Goal: Task Accomplishment & Management: Manage account settings

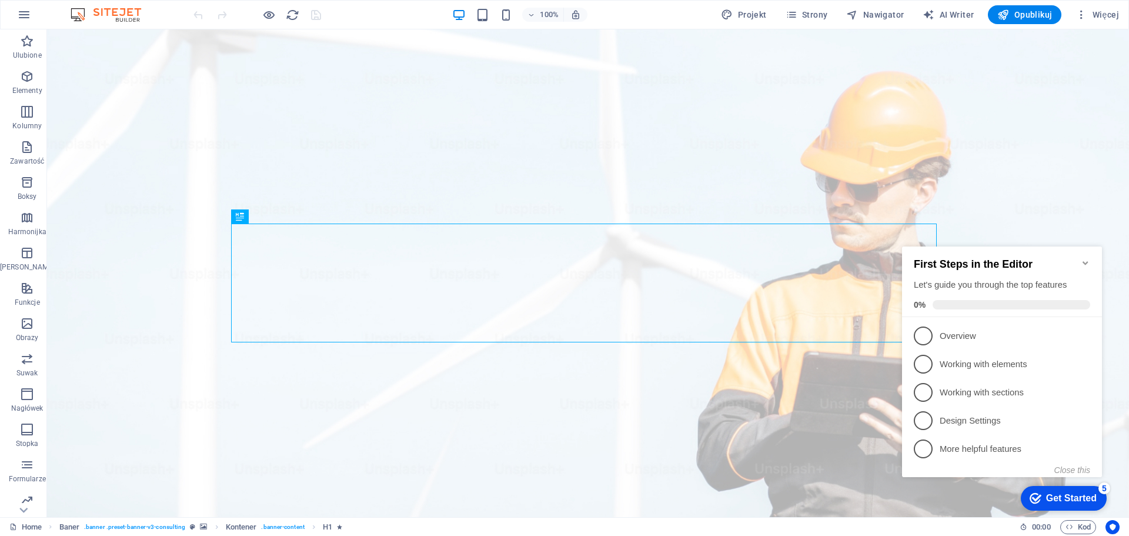
click at [1088, 258] on icon "Minimize checklist" at bounding box center [1085, 262] width 9 height 9
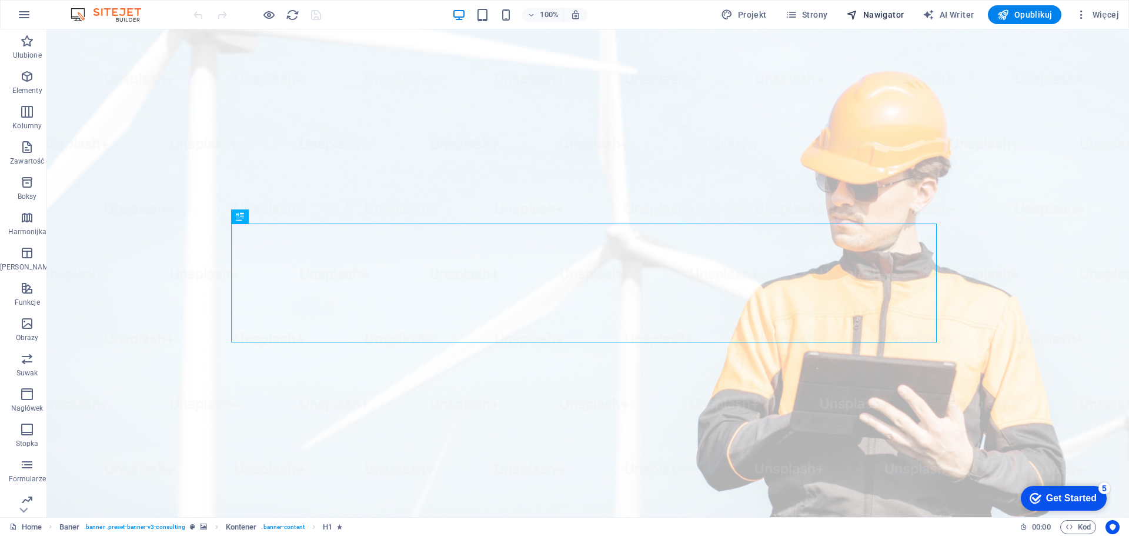
click at [888, 14] on span "Nawigator" at bounding box center [875, 15] width 58 height 12
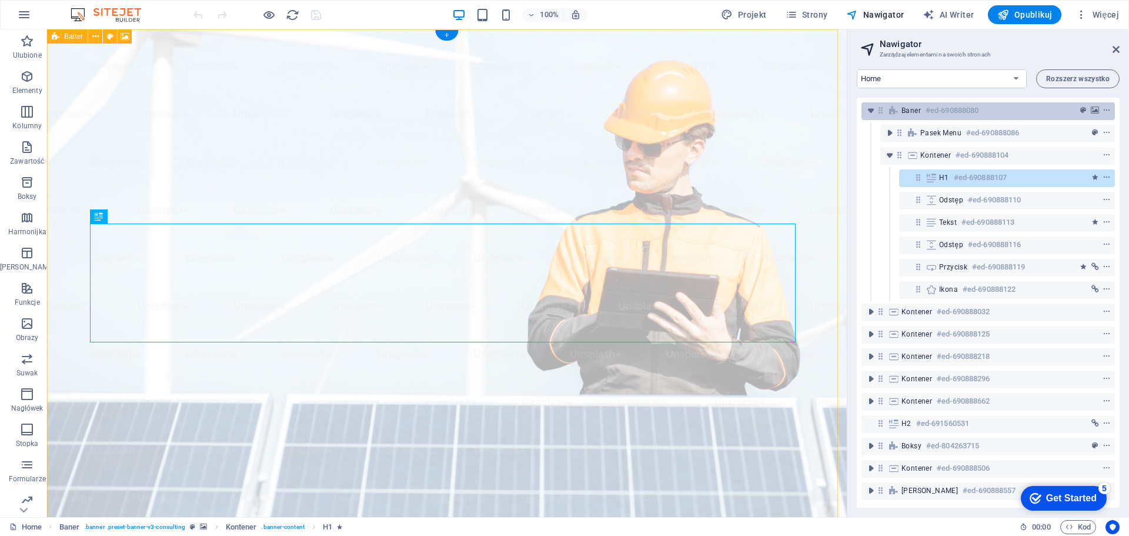
click at [978, 106] on h6 "#ed-690888080" at bounding box center [952, 111] width 53 height 14
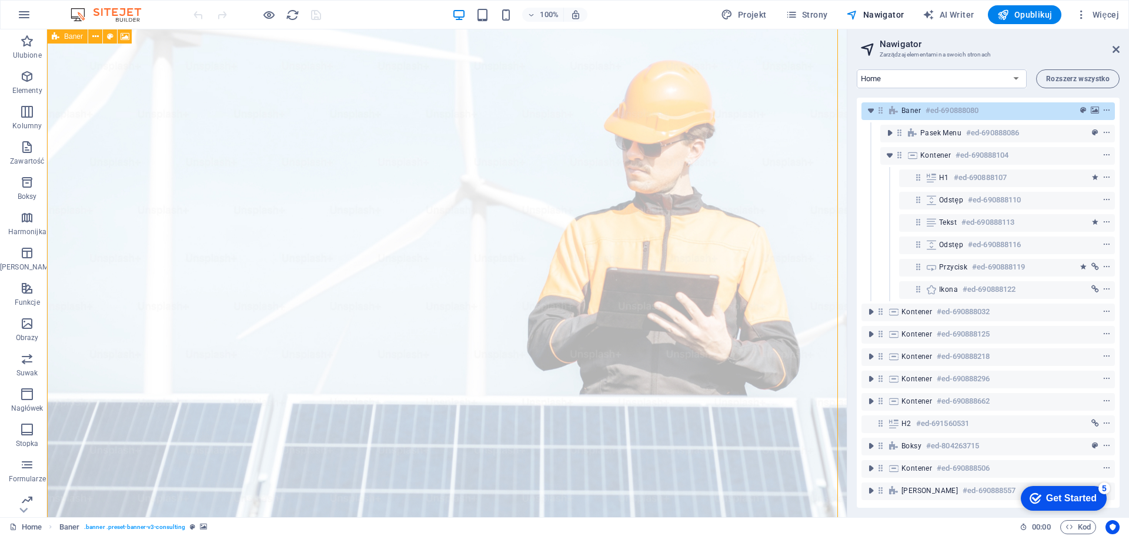
scroll to position [21, 0]
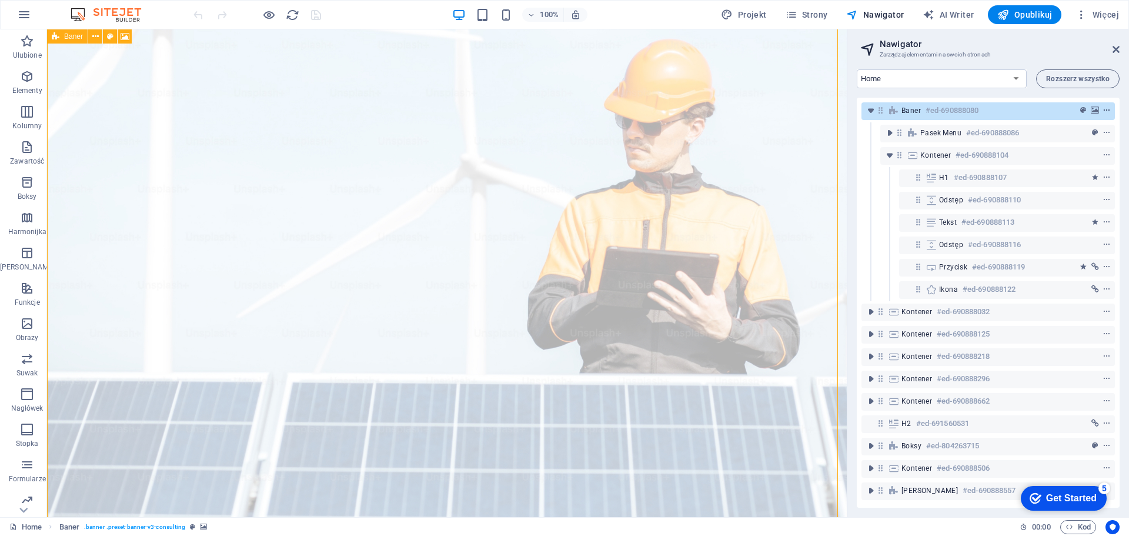
click at [1108, 112] on icon "context-menu" at bounding box center [1107, 110] width 8 height 8
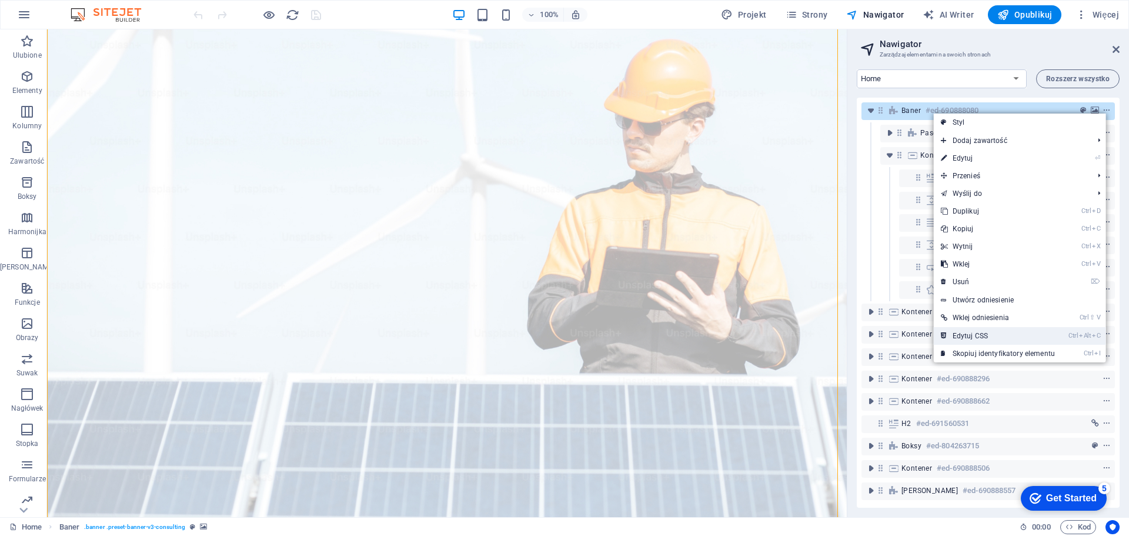
click at [1001, 337] on link "Ctrl Alt C Edytuj CSS" at bounding box center [998, 336] width 128 height 18
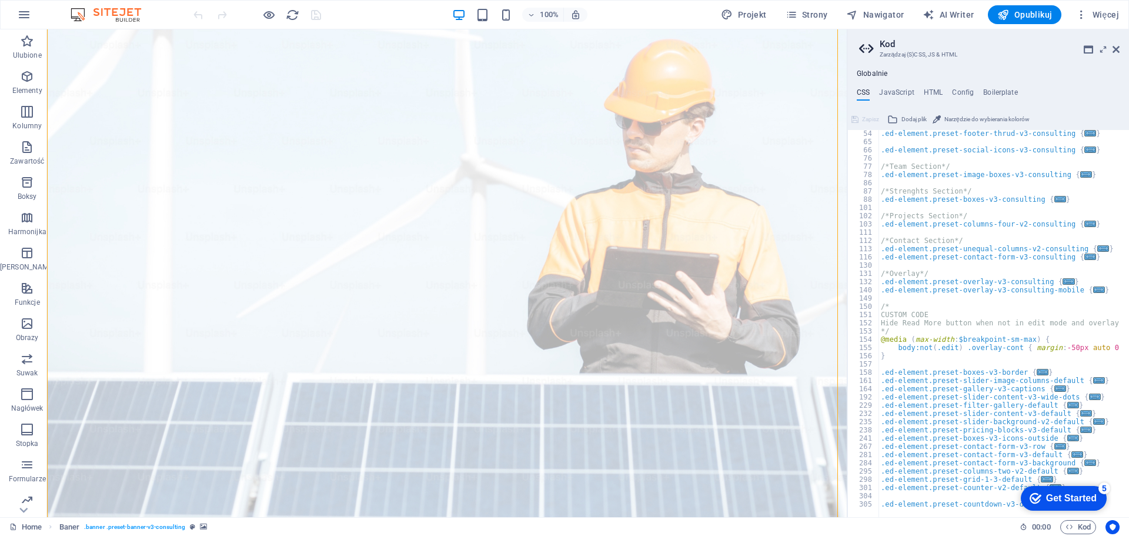
scroll to position [0, 0]
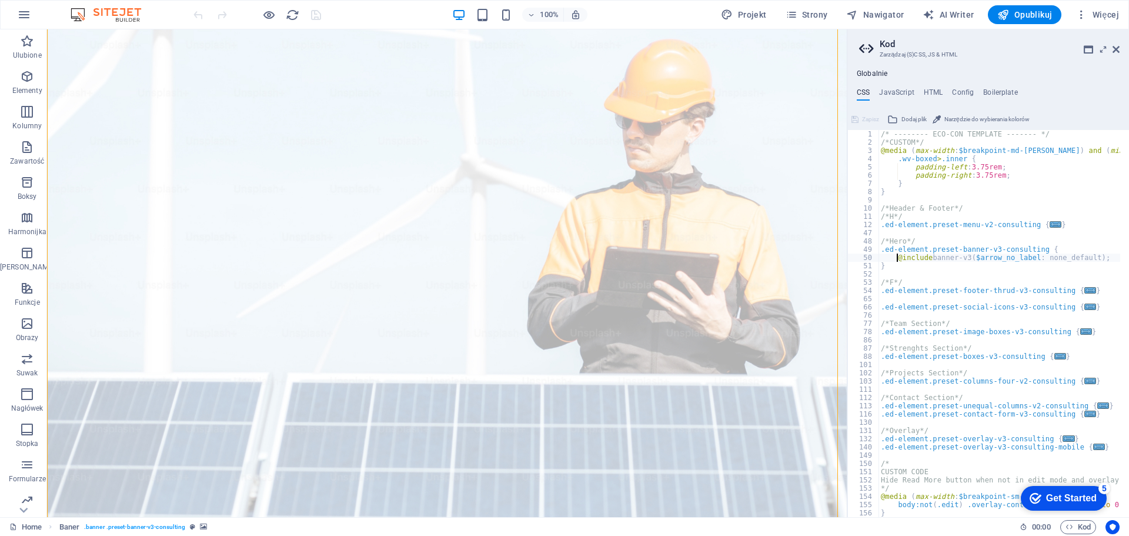
click at [1046, 136] on div "/* -------- ECO-CON TEMPLATE ------- */ /*CUSTOM*/ @media ( max-width : $breakp…" at bounding box center [1030, 327] width 302 height 395
type textarea "/* -------- ECO-CON TEMPLATE ------- */"
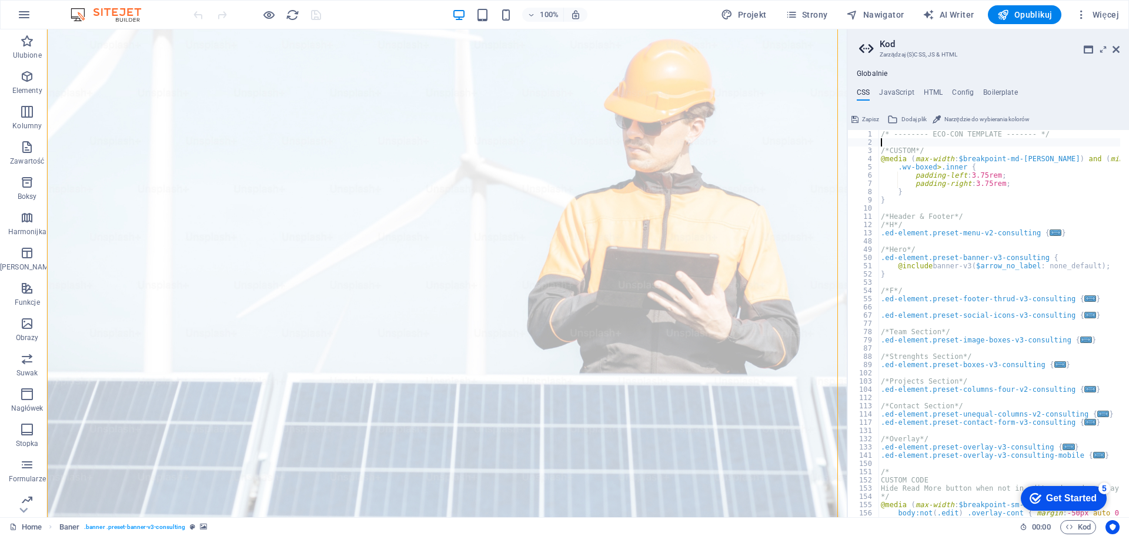
paste textarea "</script>"
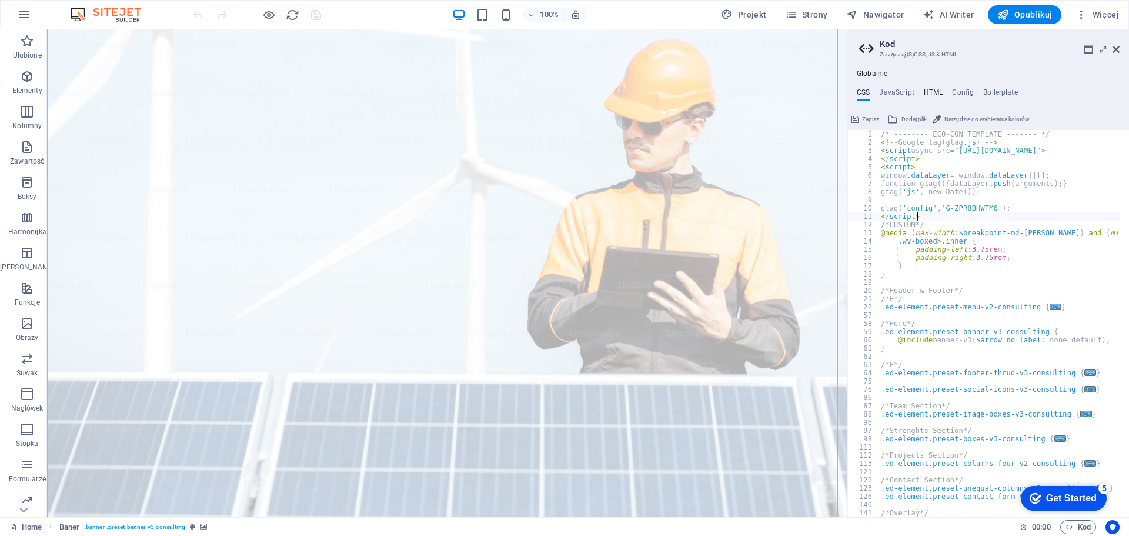
type textarea "</script>"
click at [929, 93] on h4 "HTML" at bounding box center [933, 94] width 19 height 13
type textarea "<a href="#main-content" class="wv-link-content button">Skip to main content</a>"
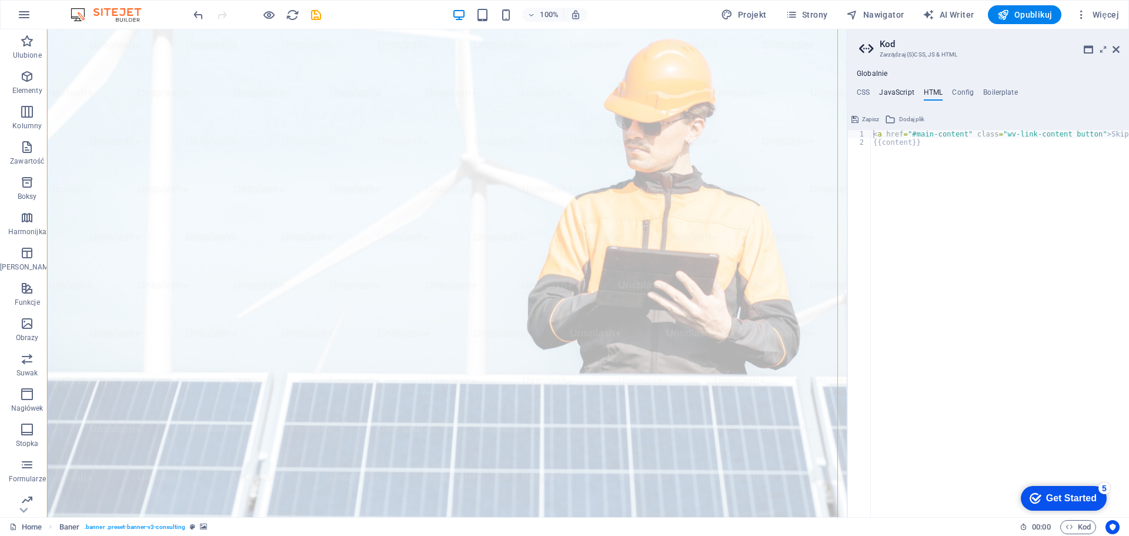
click at [899, 94] on h4 "JavaScript" at bounding box center [896, 94] width 35 height 13
type textarea "/* JS for preset "Menu V2" */"
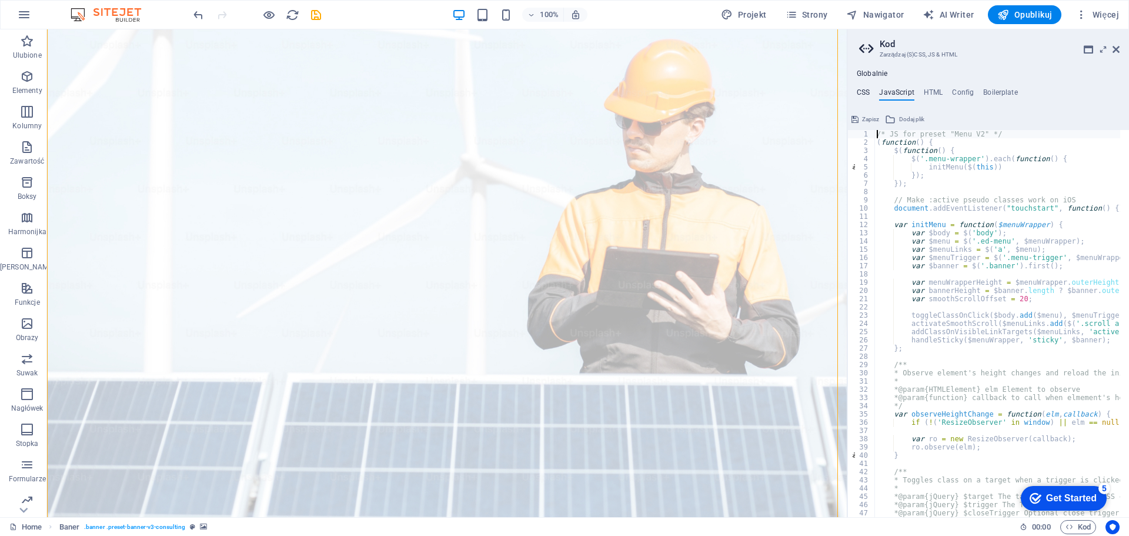
click at [858, 92] on h4 "CSS" at bounding box center [863, 94] width 13 height 13
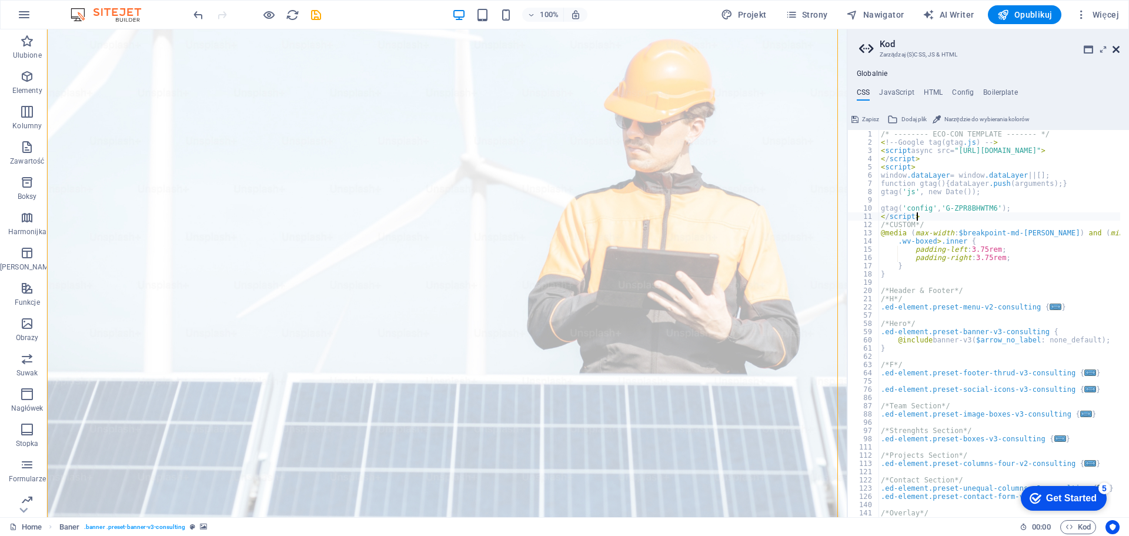
click at [1118, 50] on icon at bounding box center [1116, 49] width 7 height 9
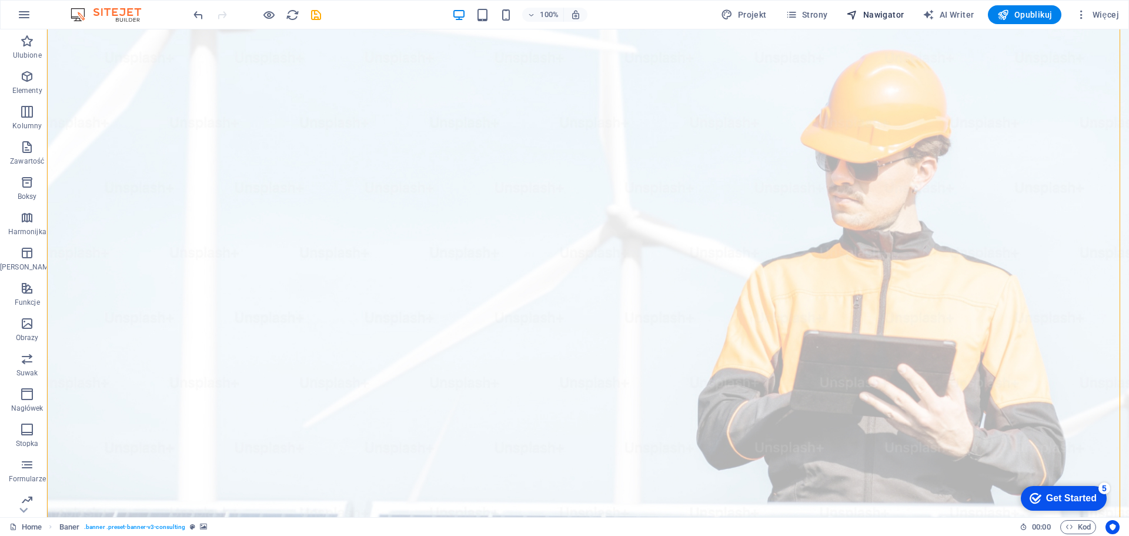
click at [874, 14] on span "Nawigator" at bounding box center [875, 15] width 58 height 12
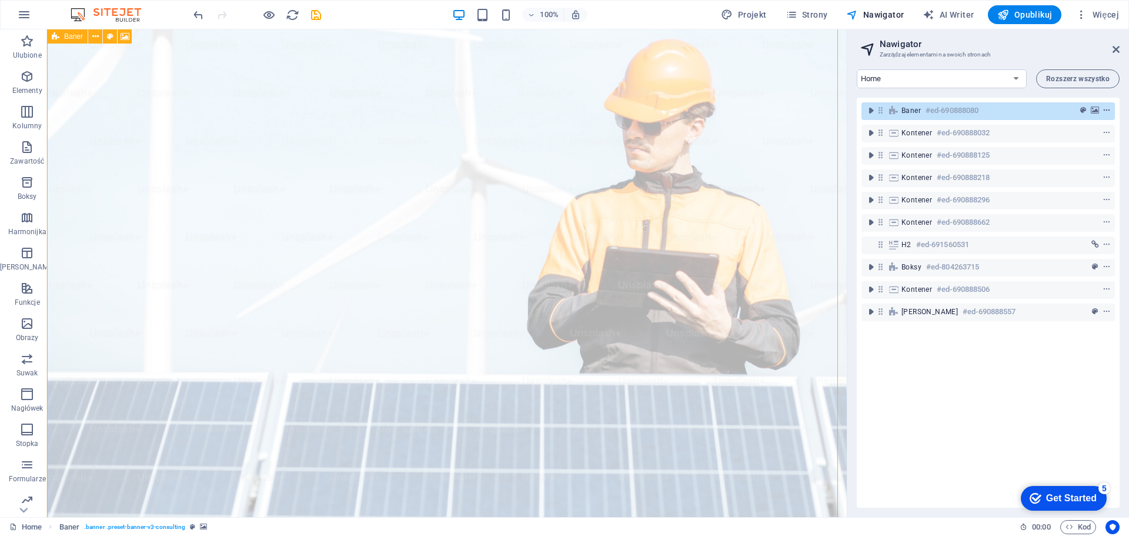
click at [1108, 110] on icon "context-menu" at bounding box center [1107, 110] width 8 height 8
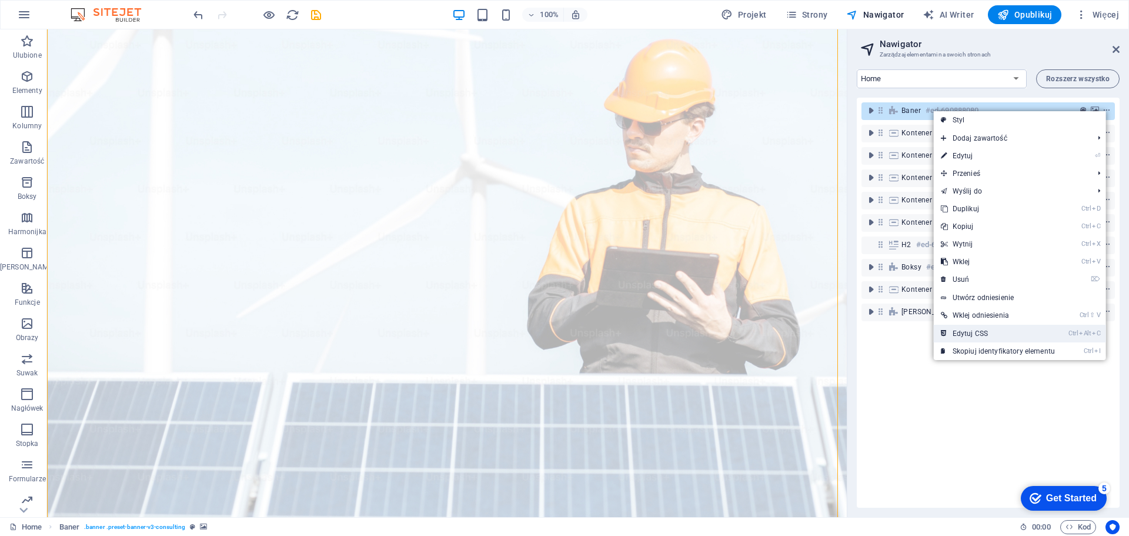
click at [990, 329] on link "Ctrl Alt C Edytuj CSS" at bounding box center [998, 334] width 128 height 18
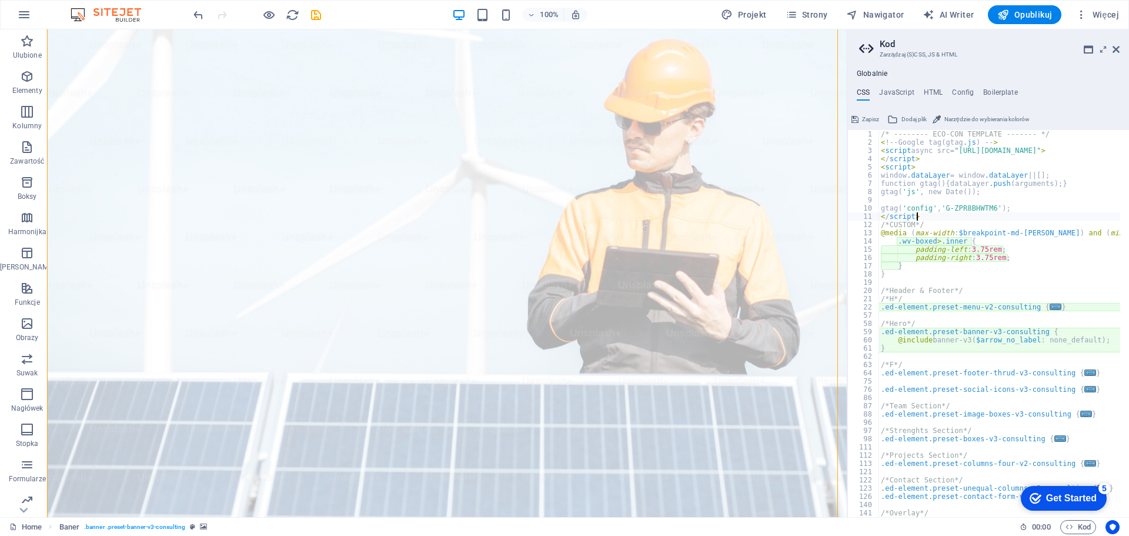
type textarea "@include banner-v3($arrow_no_label: none_default);"
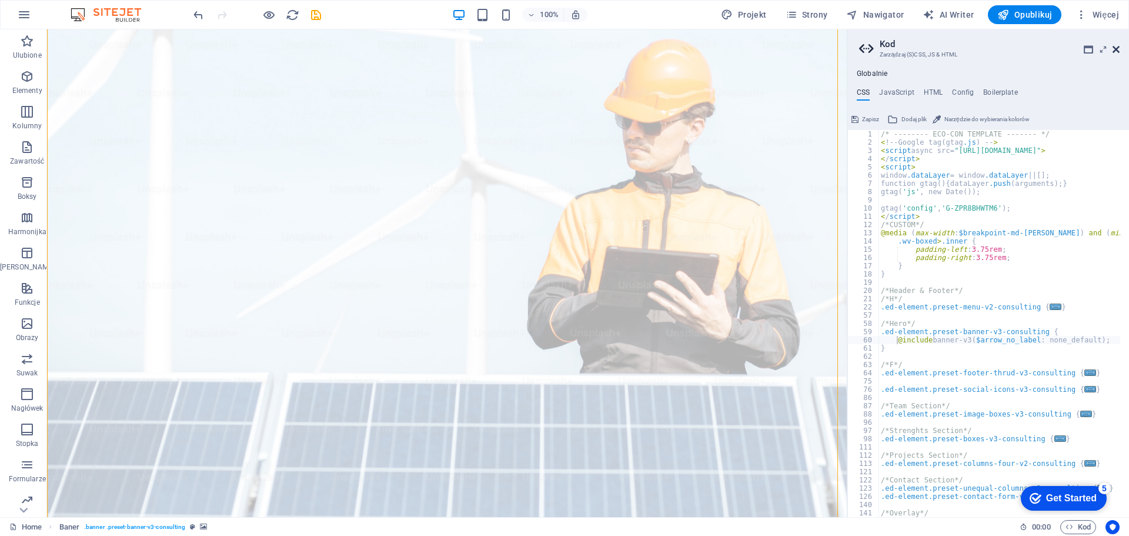
click at [1115, 49] on icon at bounding box center [1116, 49] width 7 height 9
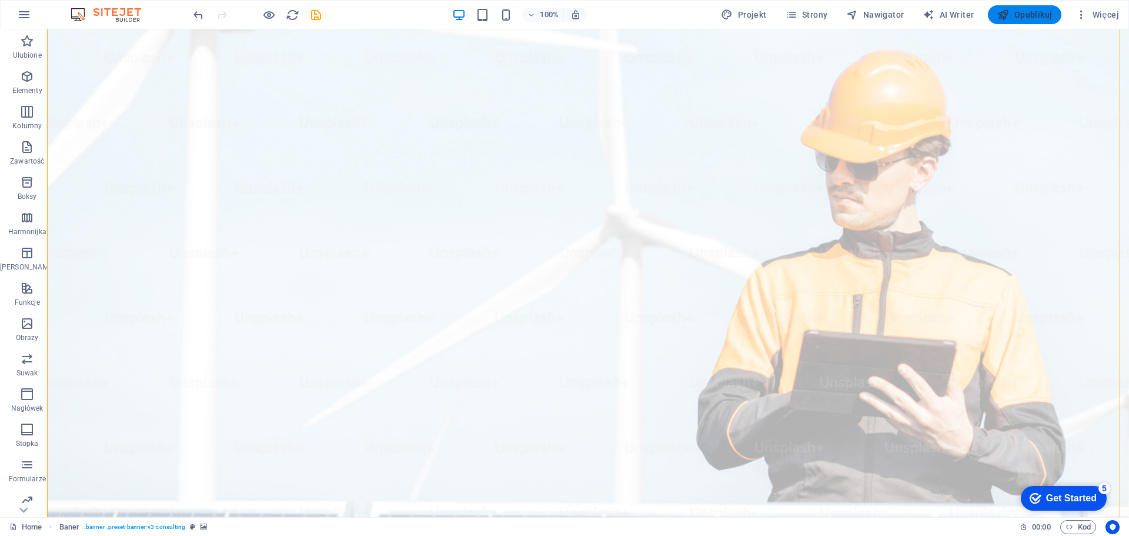
click at [1009, 14] on icon "button" at bounding box center [1004, 15] width 12 height 12
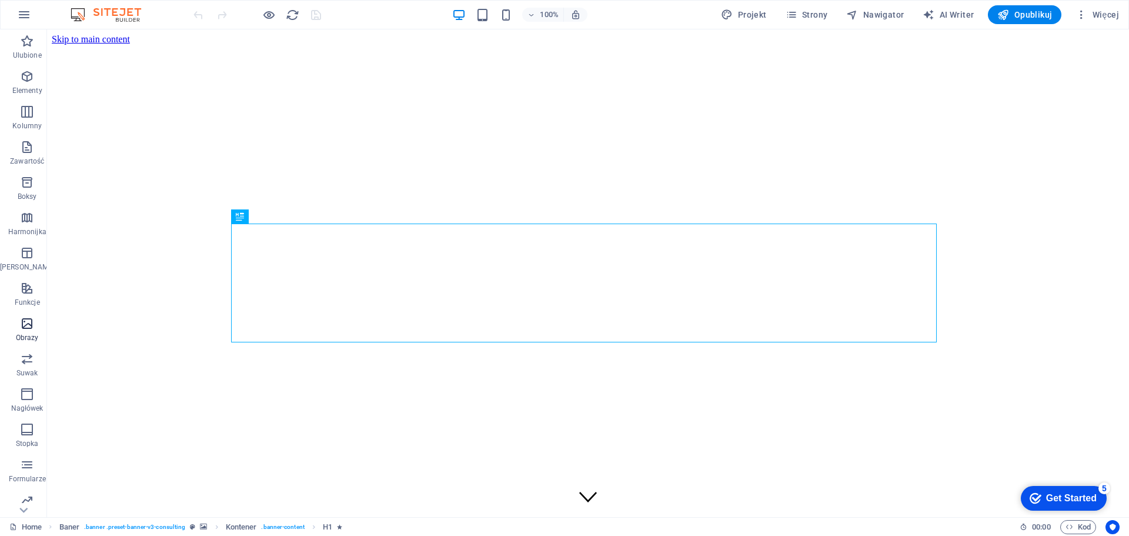
scroll to position [42, 0]
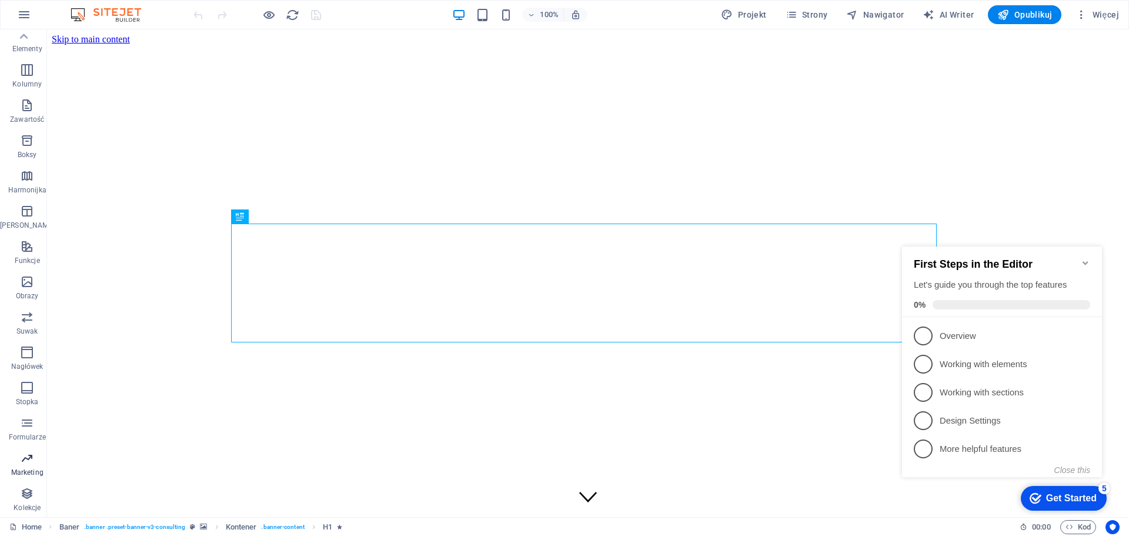
click at [22, 466] on span "Marketing" at bounding box center [27, 465] width 54 height 28
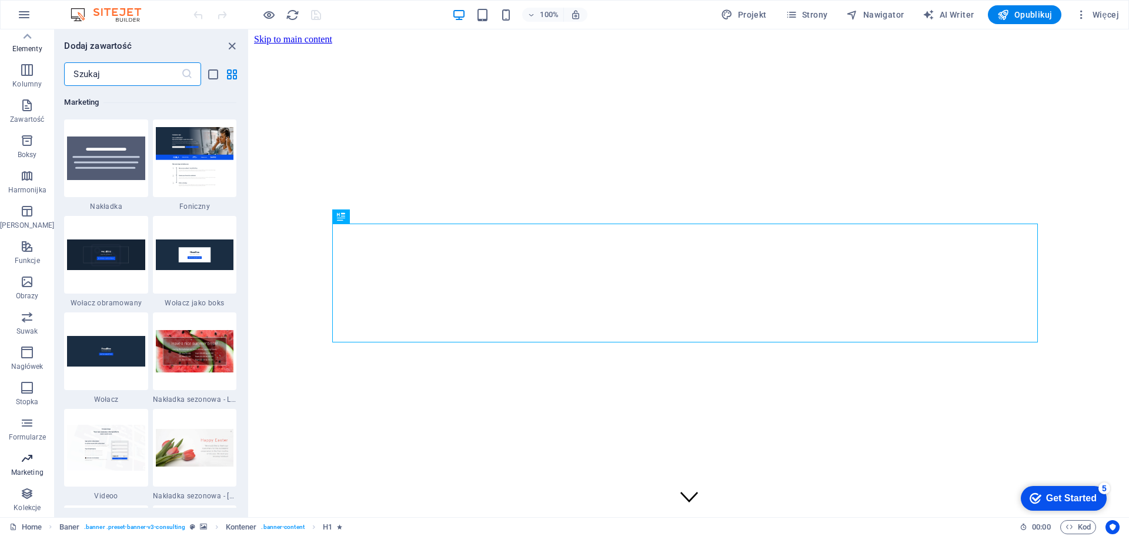
scroll to position [9582, 0]
click at [756, 11] on span "Projekt" at bounding box center [743, 15] width 45 height 12
select select "px"
select select "400"
select select "px"
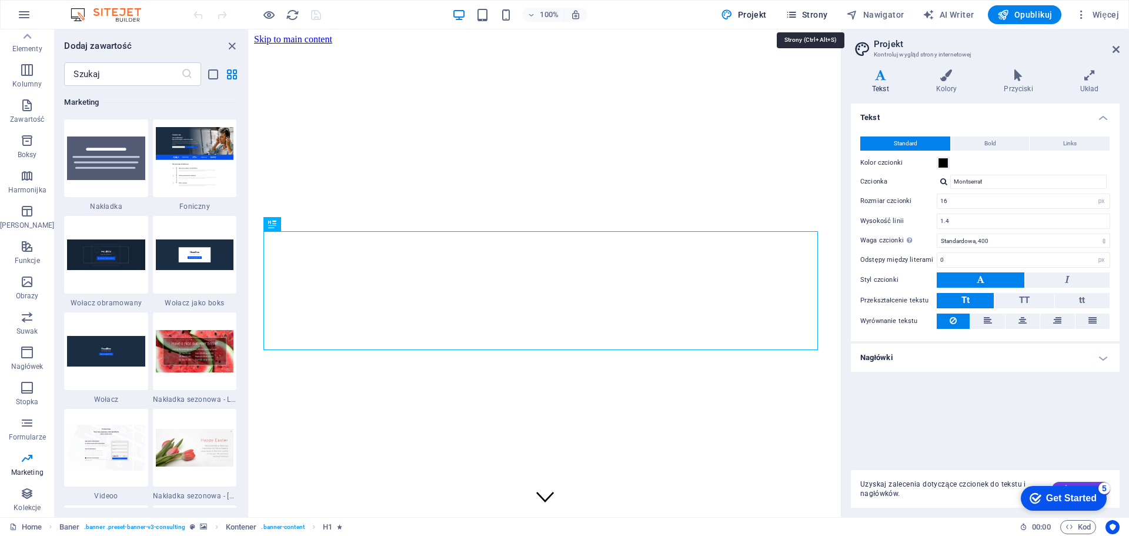
click at [832, 15] on button "Strony" at bounding box center [807, 14] width 52 height 19
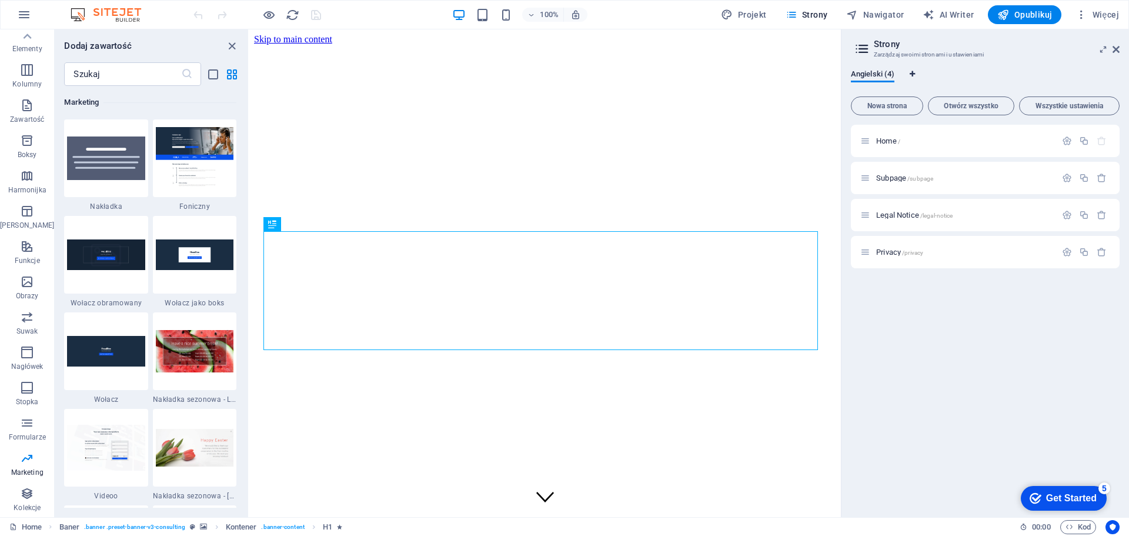
click at [912, 71] on icon "Zakładki językowe" at bounding box center [912, 74] width 5 height 7
select select "6"
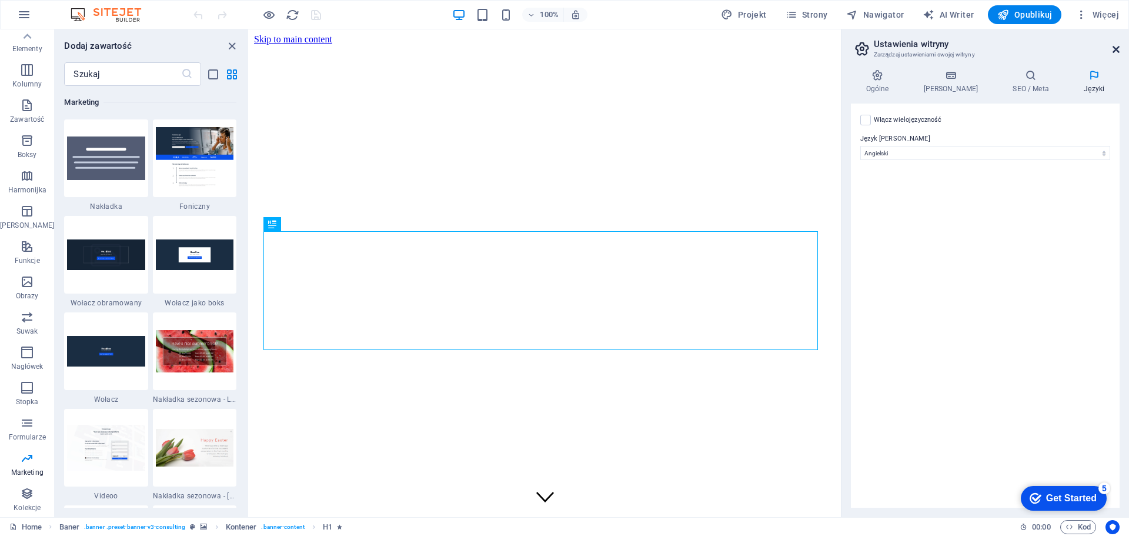
click at [1119, 51] on icon at bounding box center [1116, 49] width 7 height 9
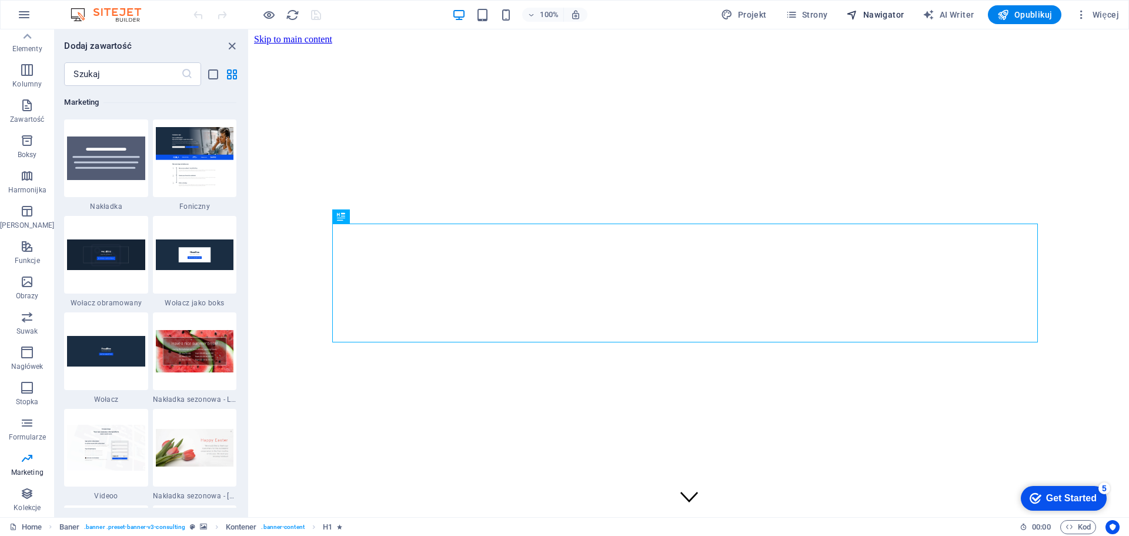
click at [891, 18] on span "Nawigator" at bounding box center [875, 15] width 58 height 12
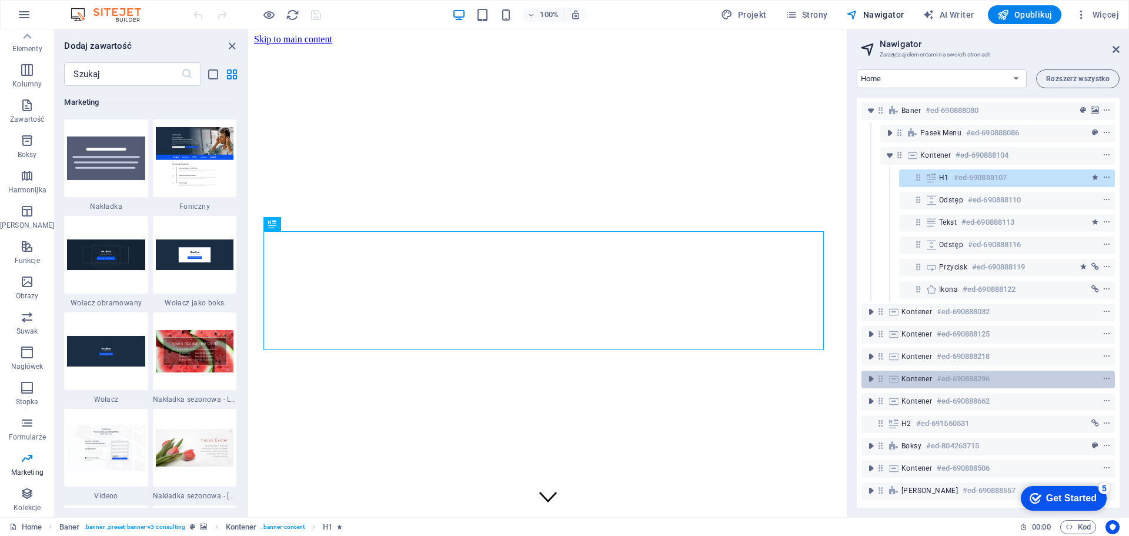
scroll to position [0, 0]
click at [1019, 82] on select "Home Subpage Legal Notice Privacy" at bounding box center [942, 78] width 170 height 19
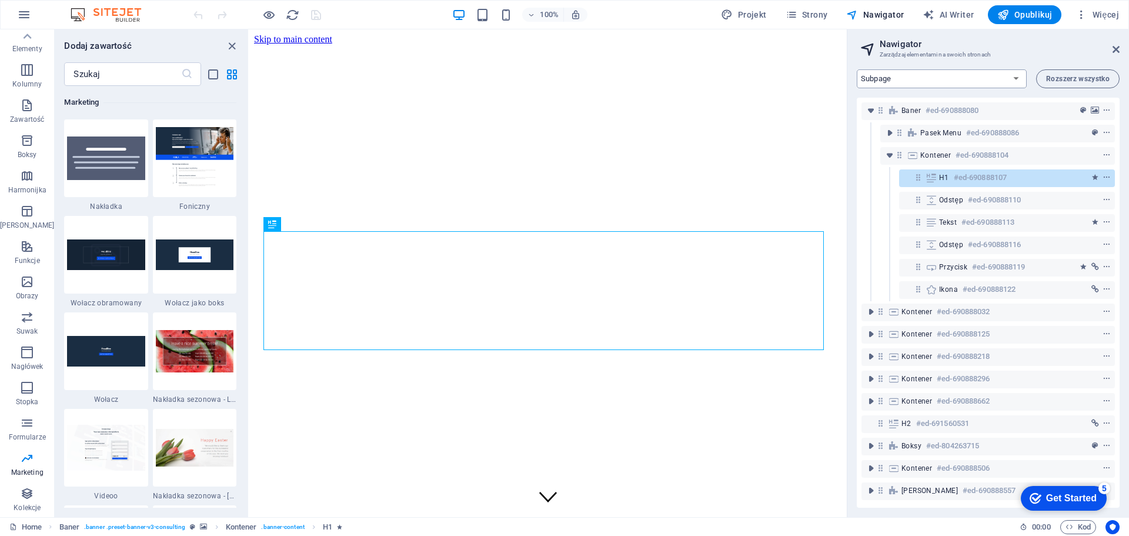
click at [857, 69] on select "Home Subpage Legal Notice Privacy" at bounding box center [942, 78] width 170 height 19
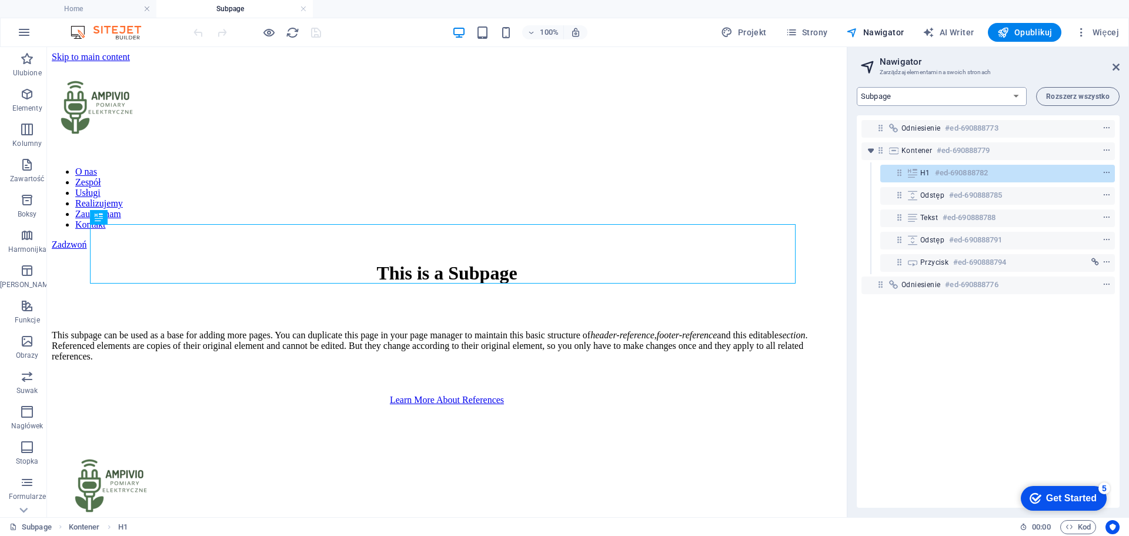
click at [976, 94] on select "Home Subpage Legal Notice Privacy" at bounding box center [942, 96] width 170 height 19
click at [857, 87] on select "Home Subpage Legal Notice Privacy" at bounding box center [942, 96] width 170 height 19
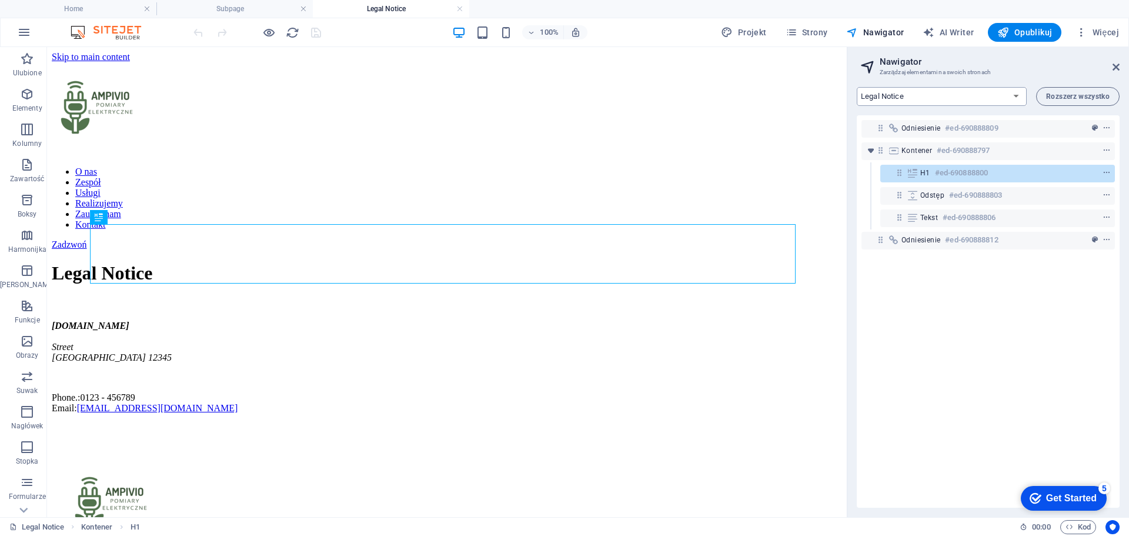
click at [940, 93] on select "Home Subpage Legal Notice Privacy" at bounding box center [942, 96] width 170 height 19
click at [857, 87] on select "Home Subpage Legal Notice Privacy" at bounding box center [942, 96] width 170 height 19
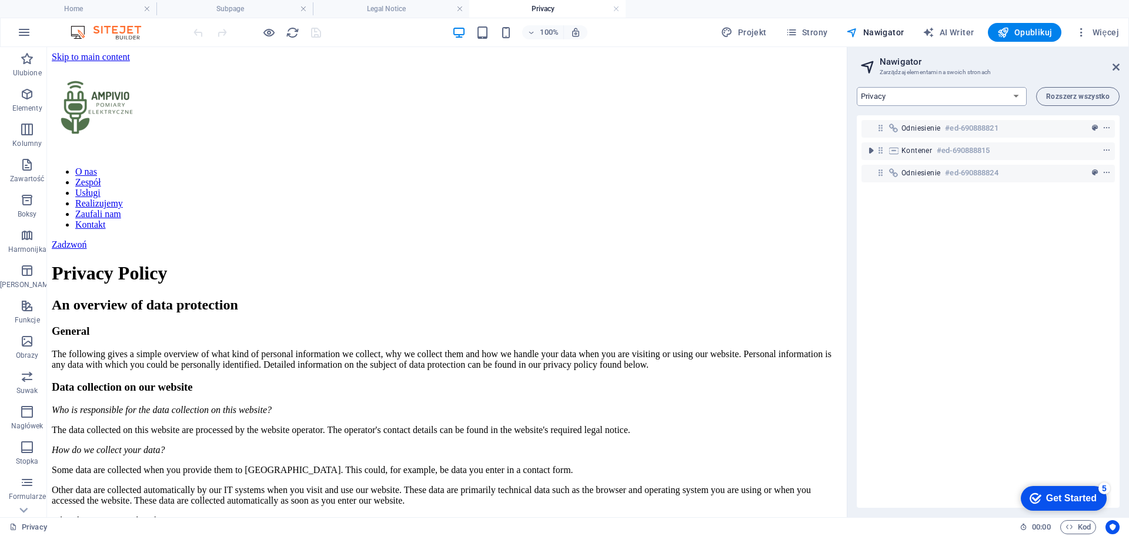
click at [952, 92] on select "Home Subpage Legal Notice Privacy" at bounding box center [942, 96] width 170 height 19
click at [924, 104] on select "Home Subpage Legal Notice Privacy" at bounding box center [942, 96] width 170 height 19
click at [934, 99] on select "Home Subpage Legal Notice Privacy" at bounding box center [942, 96] width 170 height 19
click at [857, 87] on select "Home Subpage Legal Notice Privacy" at bounding box center [942, 96] width 170 height 19
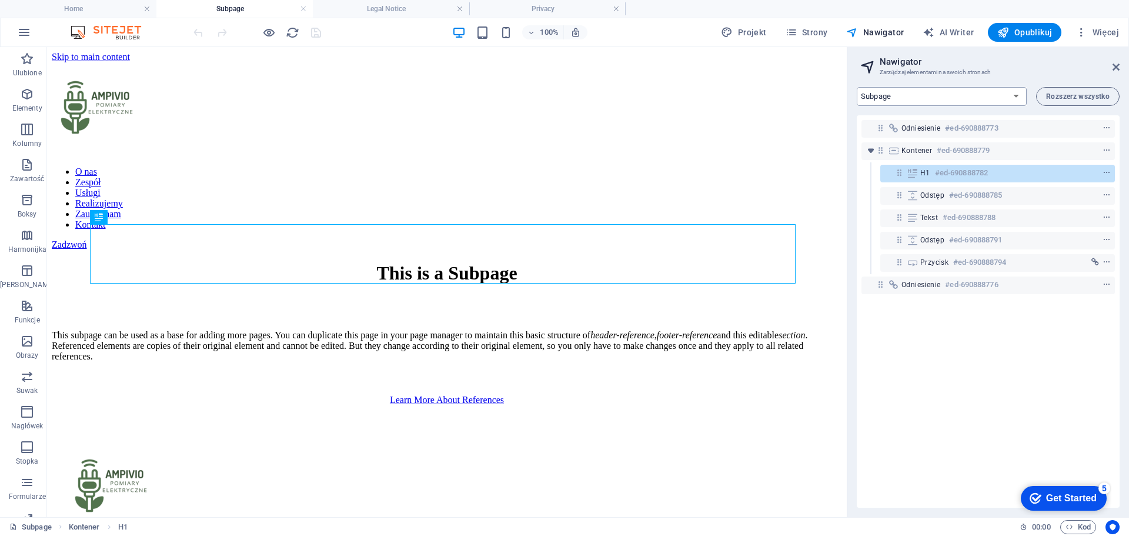
click at [962, 98] on select "Home Subpage Legal Notice Privacy" at bounding box center [942, 96] width 170 height 19
select select "13453940-en"
click at [857, 87] on select "Home Subpage Legal Notice Privacy" at bounding box center [942, 96] width 170 height 19
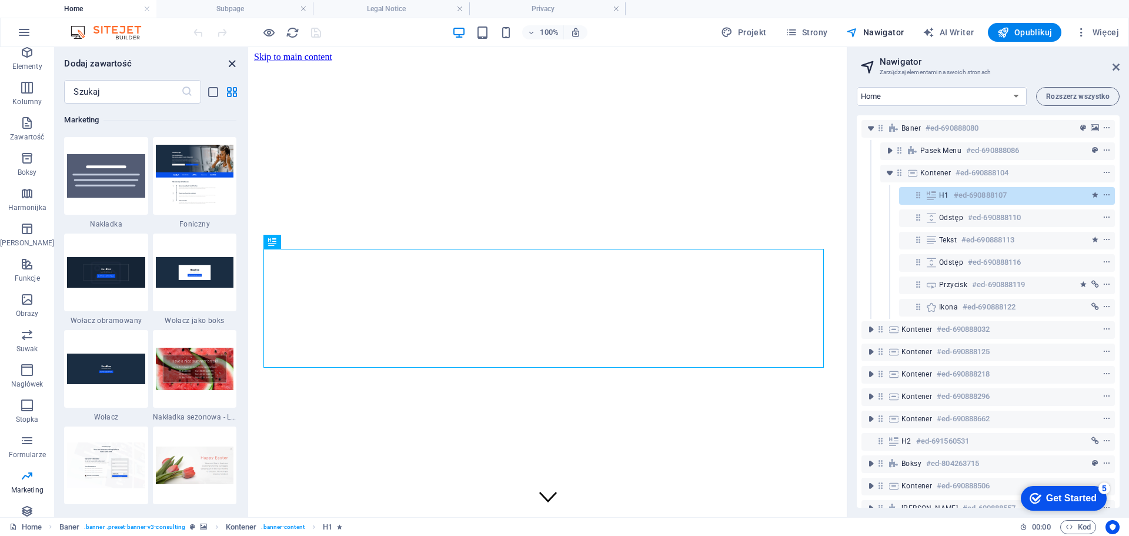
click at [233, 64] on icon "close panel" at bounding box center [232, 64] width 14 height 14
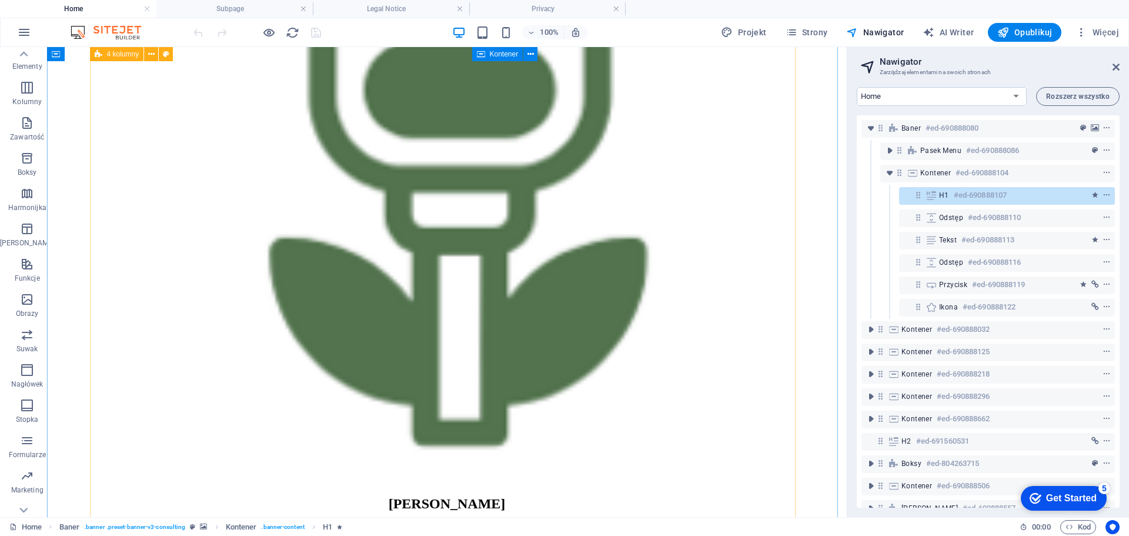
scroll to position [2941, 0]
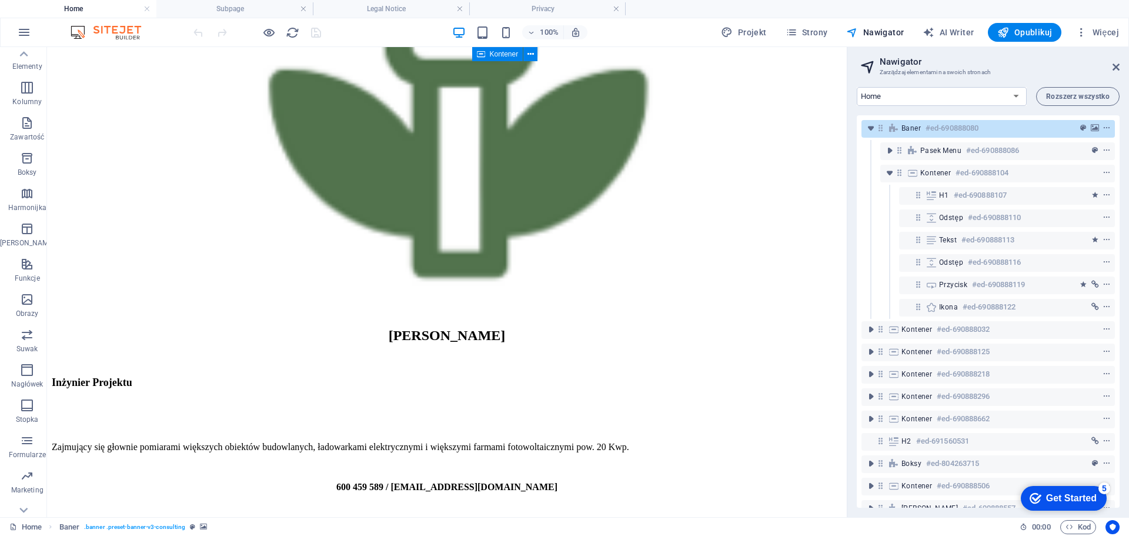
drag, startPoint x: 838, startPoint y: 165, endPoint x: 839, endPoint y: 313, distance: 147.7
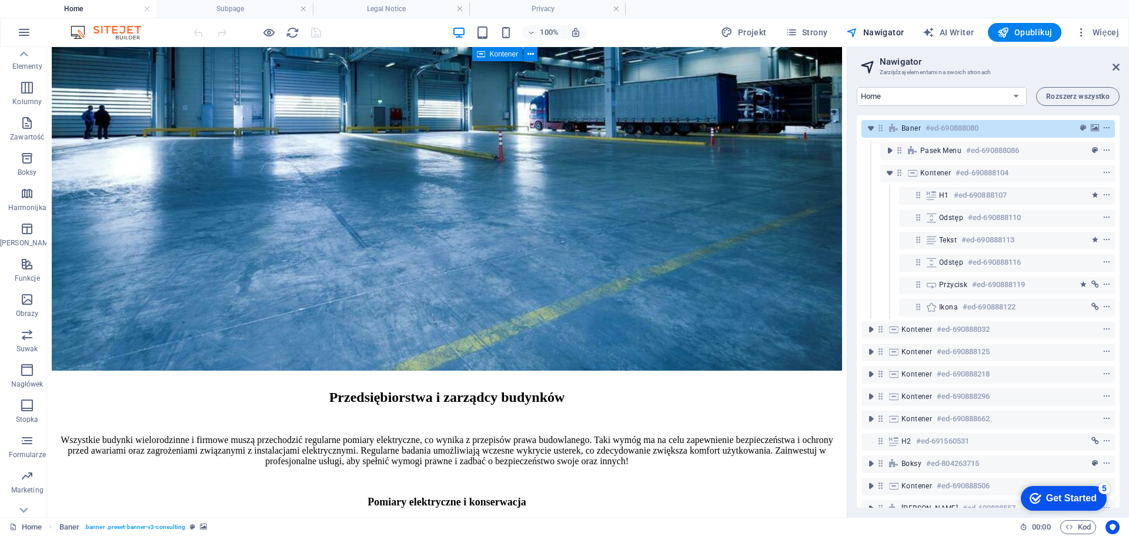
scroll to position [12289, 0]
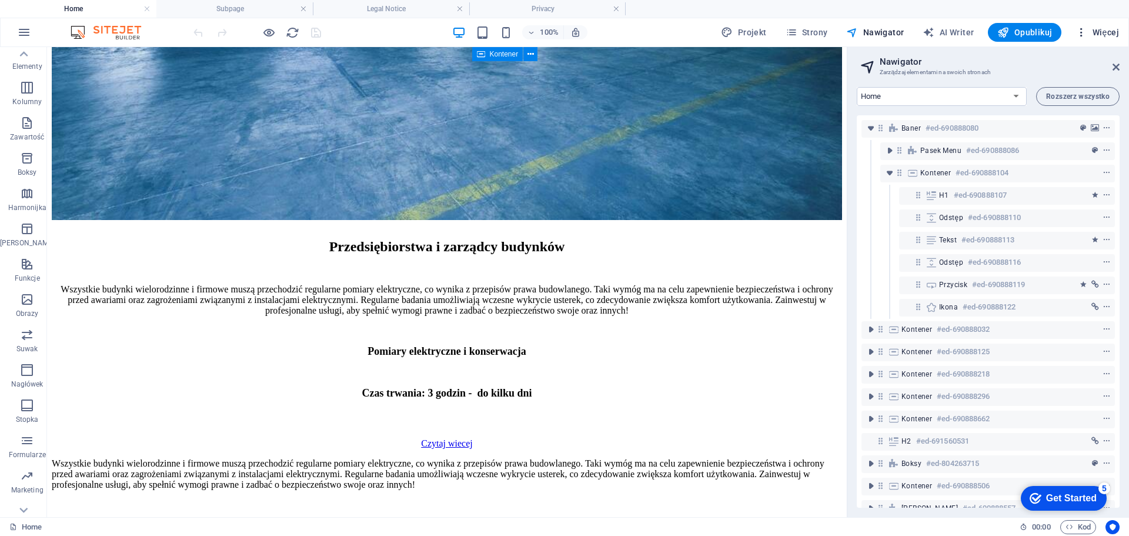
click at [1107, 34] on span "Więcej" at bounding box center [1098, 32] width 44 height 12
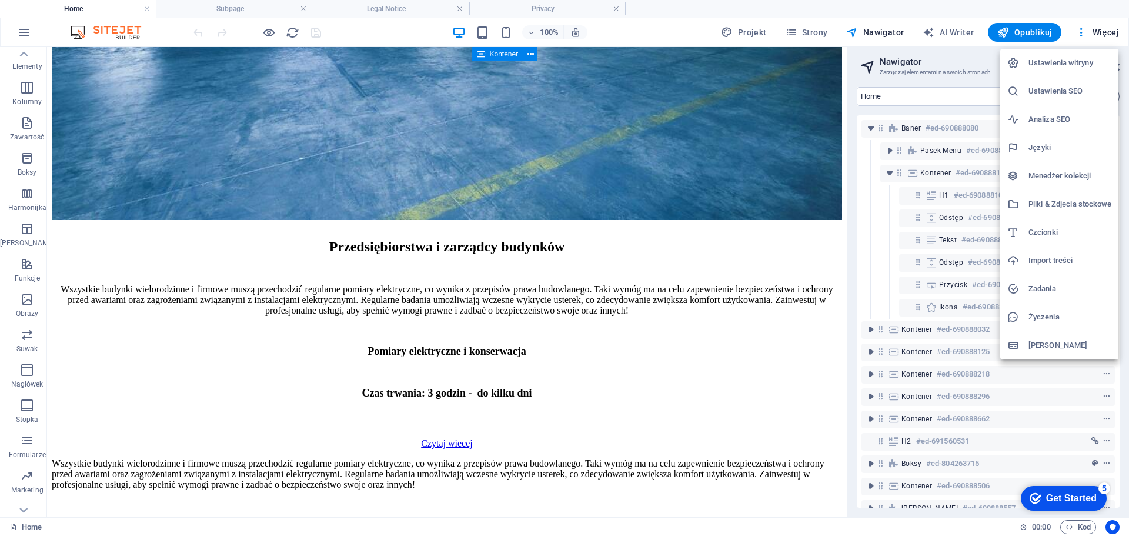
click at [1046, 119] on h6 "Analiza SEO" at bounding box center [1070, 119] width 83 height 14
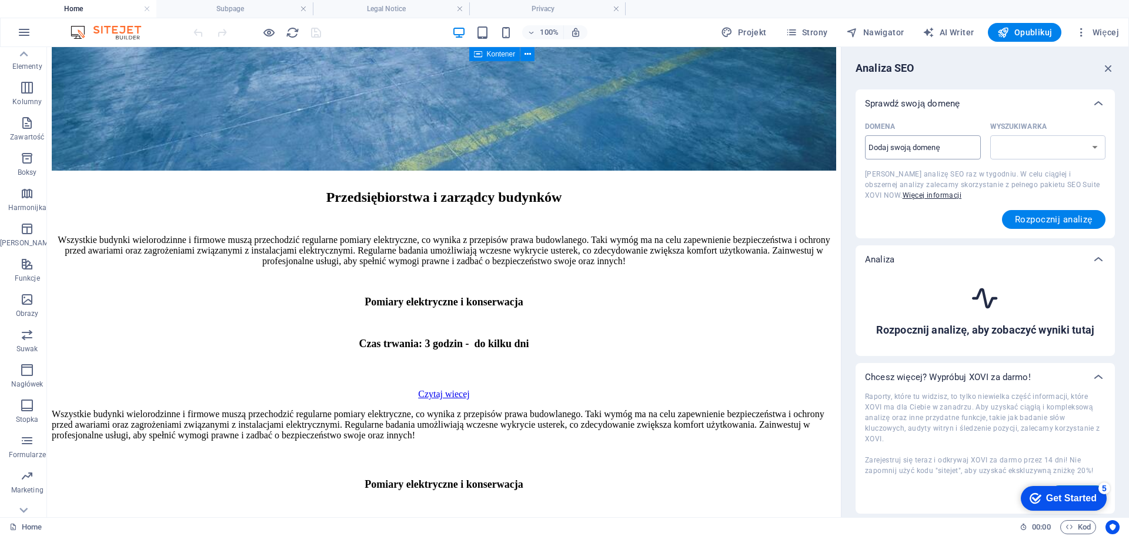
select select "google.com"
click at [903, 148] on input "Domena ​" at bounding box center [923, 147] width 116 height 19
click at [1058, 219] on span "Rozpocznij analizę" at bounding box center [1054, 219] width 78 height 9
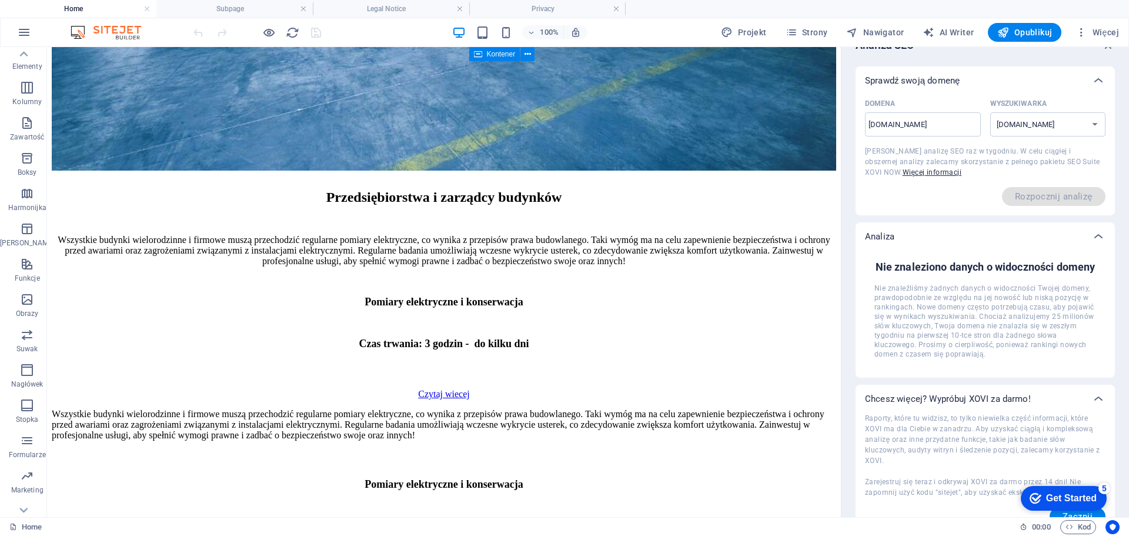
scroll to position [0, 0]
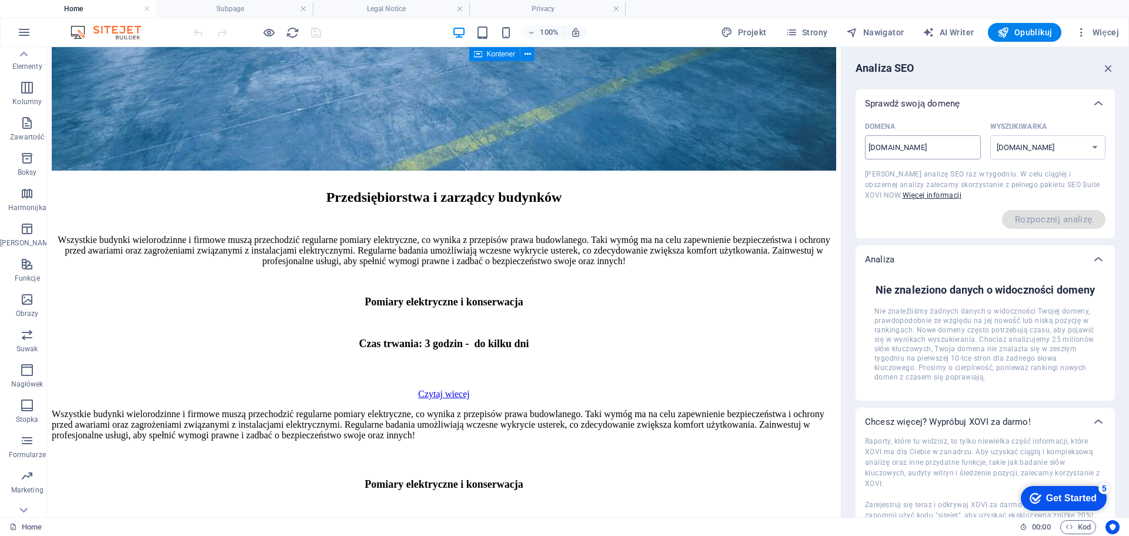
click at [923, 148] on input "[DOMAIN_NAME]" at bounding box center [923, 147] width 116 height 19
click at [1065, 152] on select "google.de google.at google.es google.co.uk google.fr google.it google.ch google…" at bounding box center [1049, 147] width 116 height 24
click at [1072, 150] on select "google.de google.at google.es google.co.uk google.fr google.it google.ch google…" at bounding box center [1049, 147] width 116 height 24
click at [928, 146] on input "[DOMAIN_NAME]" at bounding box center [923, 147] width 116 height 19
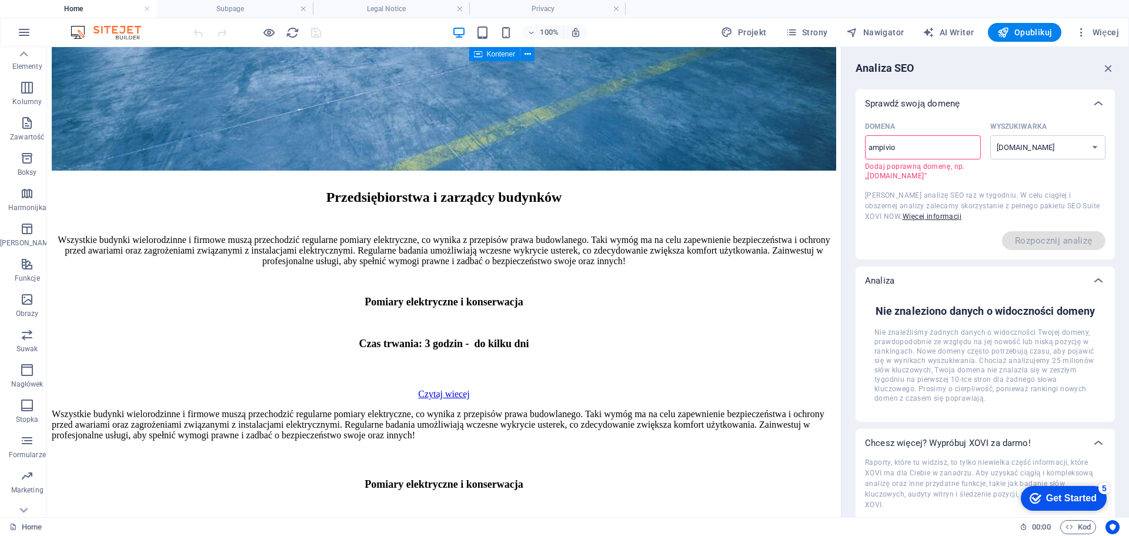
click at [972, 262] on div "Sprawdź swoją domenę Domena ampivio ​ Dodaj poprawną domenę, np. „www.example.x…" at bounding box center [985, 334] width 259 height 490
click at [928, 135] on div "ampivio ​" at bounding box center [923, 147] width 116 height 24
click at [928, 138] on input "ampivio" at bounding box center [923, 147] width 116 height 19
drag, startPoint x: 985, startPoint y: 186, endPoint x: 729, endPoint y: 143, distance: 260.1
click at [897, 140] on input "ampivio" at bounding box center [923, 147] width 116 height 19
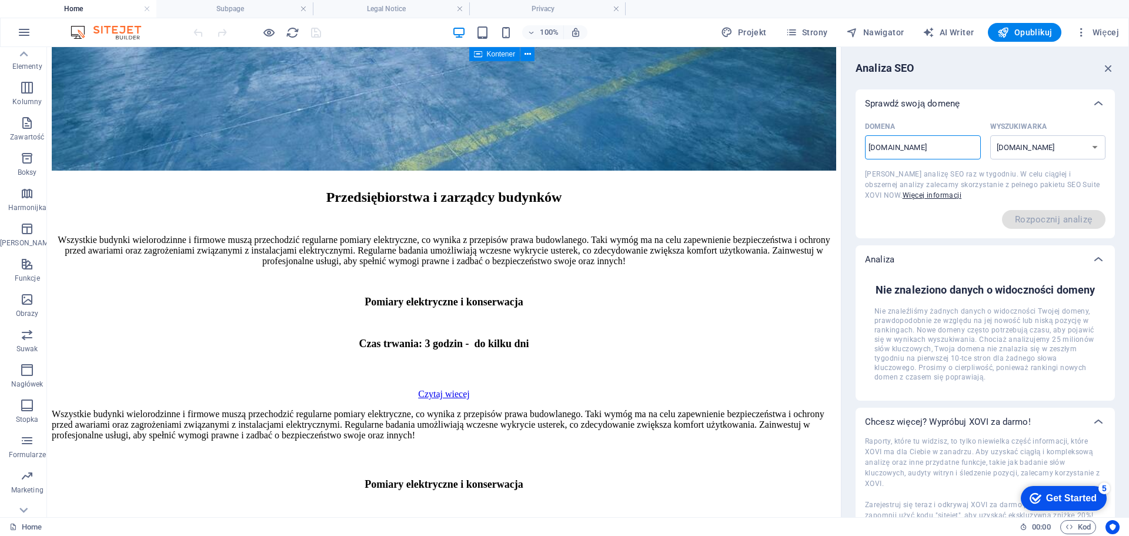
type input "kapryz.pl"
click at [1018, 205] on div "Domena kapryz.pl ​ Wyszukiwarka google.de google.at google.es google.co.uk goog…" at bounding box center [985, 173] width 241 height 111
click at [1037, 224] on span "Rozpocznij analizę" at bounding box center [1054, 219] width 104 height 19
click at [1025, 144] on select "google.de google.at google.es google.co.uk google.fr google.it google.ch google…" at bounding box center [1049, 147] width 116 height 24
select select "google.de"
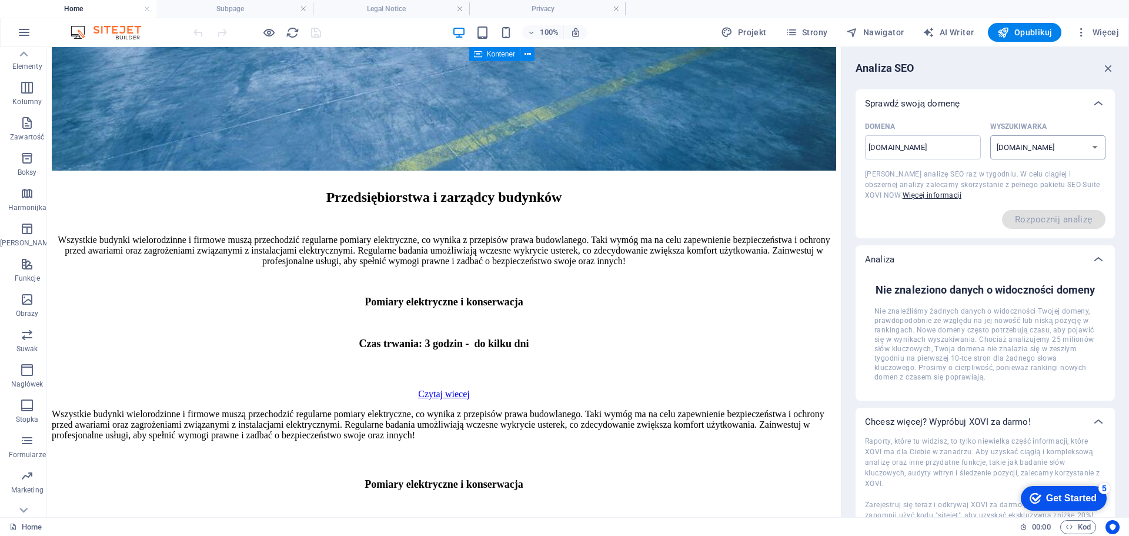
click at [991, 135] on select "google.de google.at google.es google.co.uk google.fr google.it google.ch google…" at bounding box center [1049, 147] width 116 height 24
click at [1049, 145] on select "google.de google.at google.es google.co.uk google.fr google.it google.ch google…" at bounding box center [1049, 147] width 116 height 24
drag, startPoint x: 954, startPoint y: 222, endPoint x: 997, endPoint y: 204, distance: 47.2
click at [954, 222] on div "Rozpocznij analizę" at bounding box center [985, 219] width 241 height 19
click at [1109, 72] on icon "button" at bounding box center [1108, 68] width 13 height 13
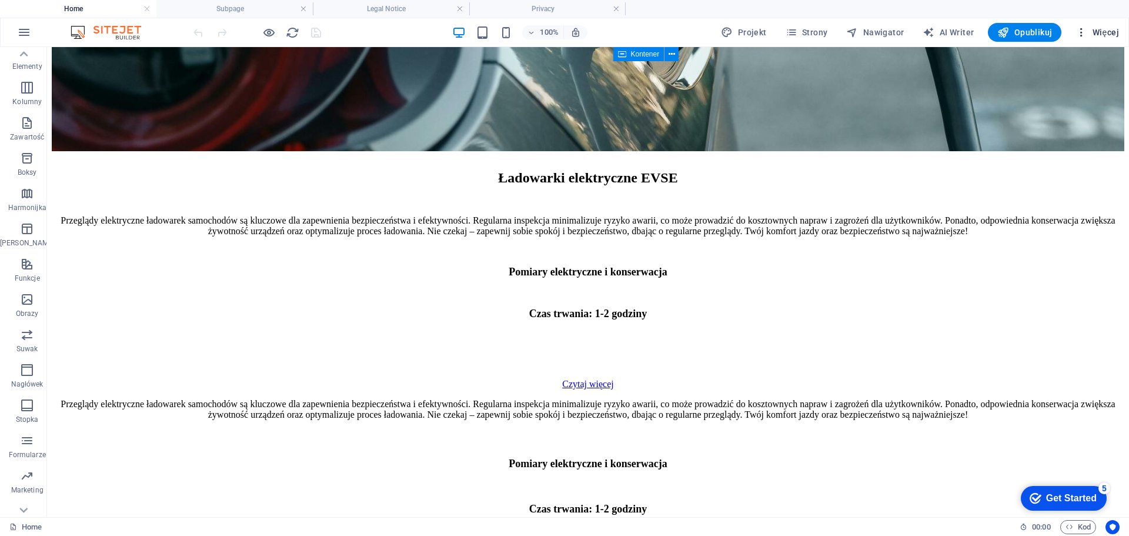
click at [1102, 31] on span "Więcej" at bounding box center [1098, 32] width 44 height 12
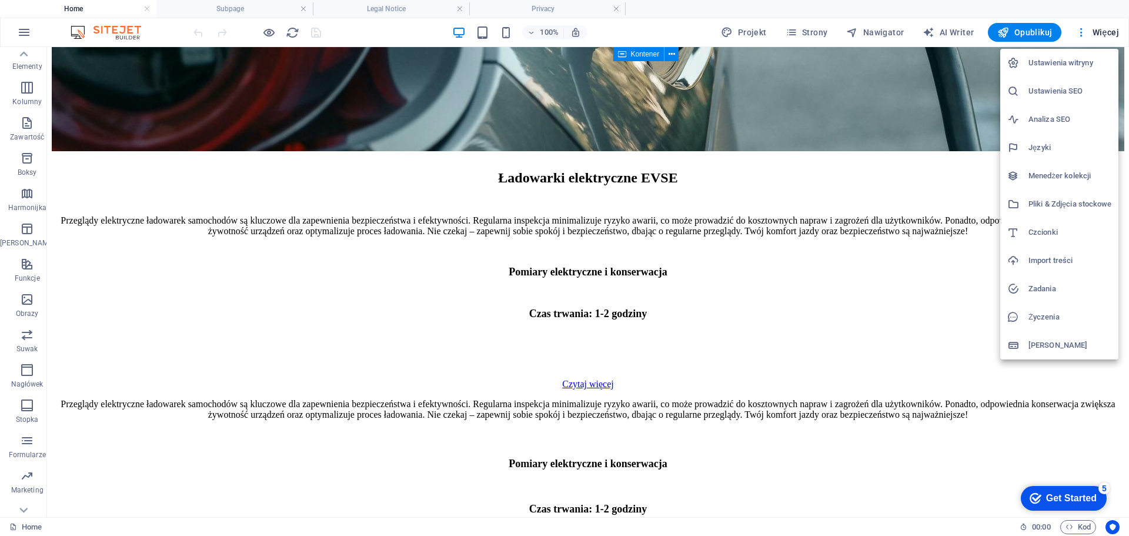
click at [1061, 92] on h6 "Ustawienia SEO" at bounding box center [1070, 91] width 83 height 14
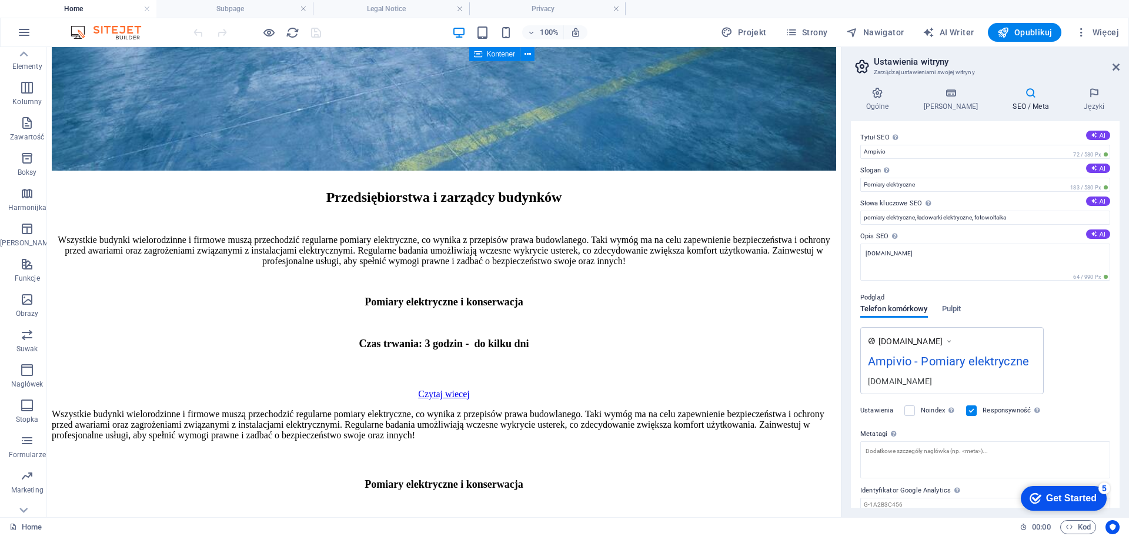
scroll to position [46, 0]
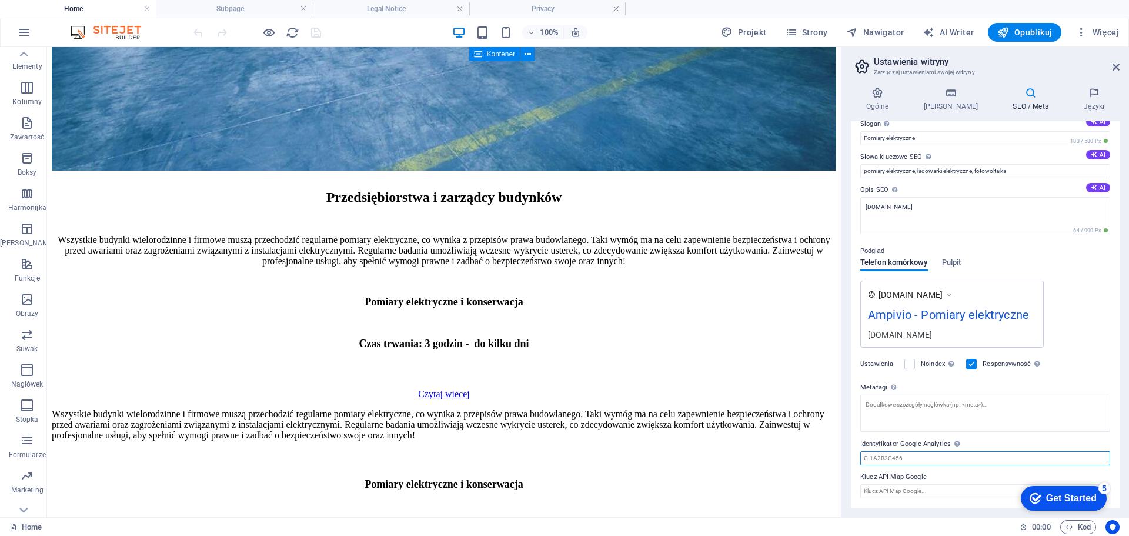
drag, startPoint x: 972, startPoint y: 505, endPoint x: 826, endPoint y: 461, distance: 152.4
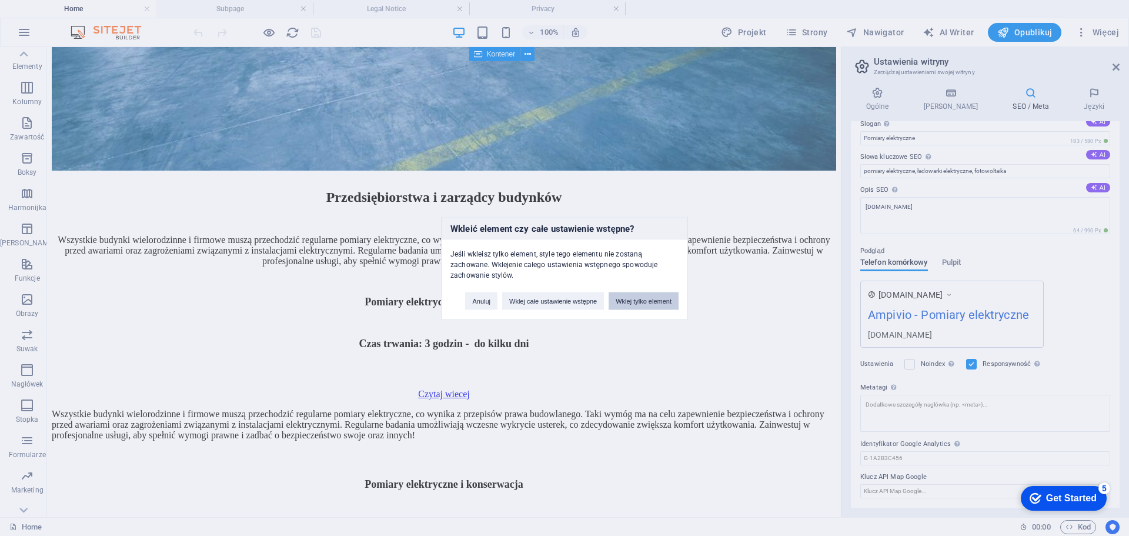
click at [640, 304] on button "Wklej tylko element" at bounding box center [644, 301] width 70 height 18
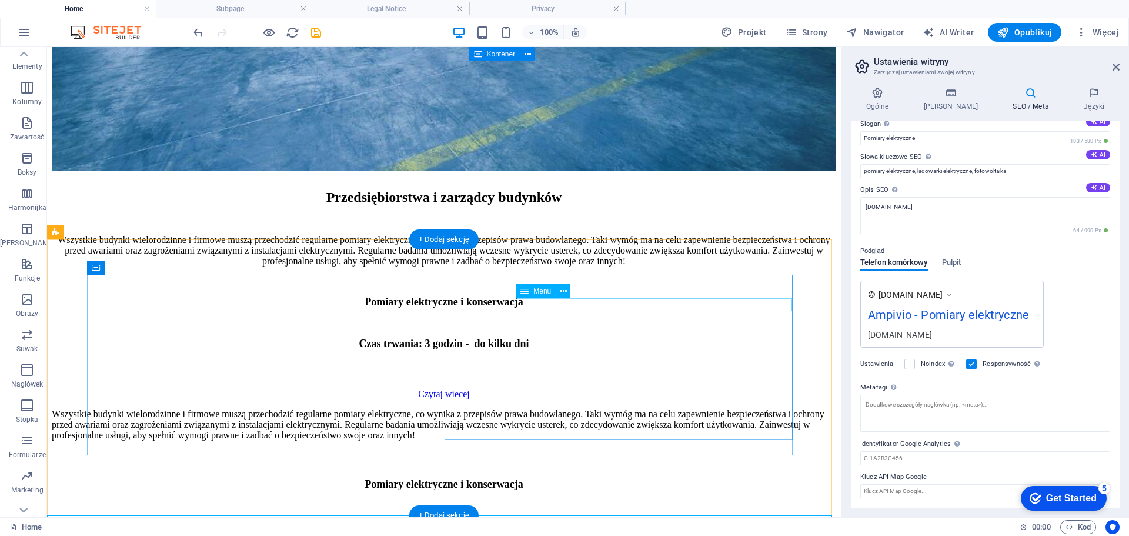
scroll to position [12318, 0]
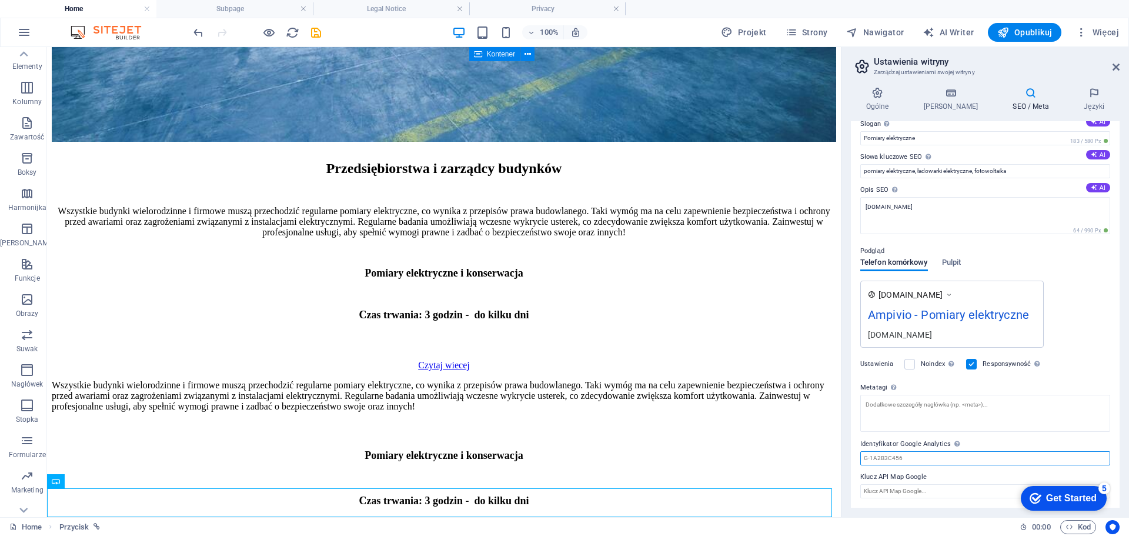
click at [909, 456] on input "Identyfikator Google Analytics Proszę dodać tylko identyfikator Google Analytic…" at bounding box center [986, 458] width 250 height 14
click at [936, 462] on input "Identyfikator Google Analytics Proszę dodać tylko identyfikator Google Analytic…" at bounding box center [986, 458] width 250 height 14
click at [931, 463] on input "Identyfikator Google Analytics Proszę dodać tylko identyfikator Google Analytic…" at bounding box center [986, 458] width 250 height 14
click at [931, 462] on input "Identyfikator Google Analytics Proszę dodać tylko identyfikator Google Analytic…" at bounding box center [986, 458] width 250 height 14
paste input "G-ZPR8BHWTM6"
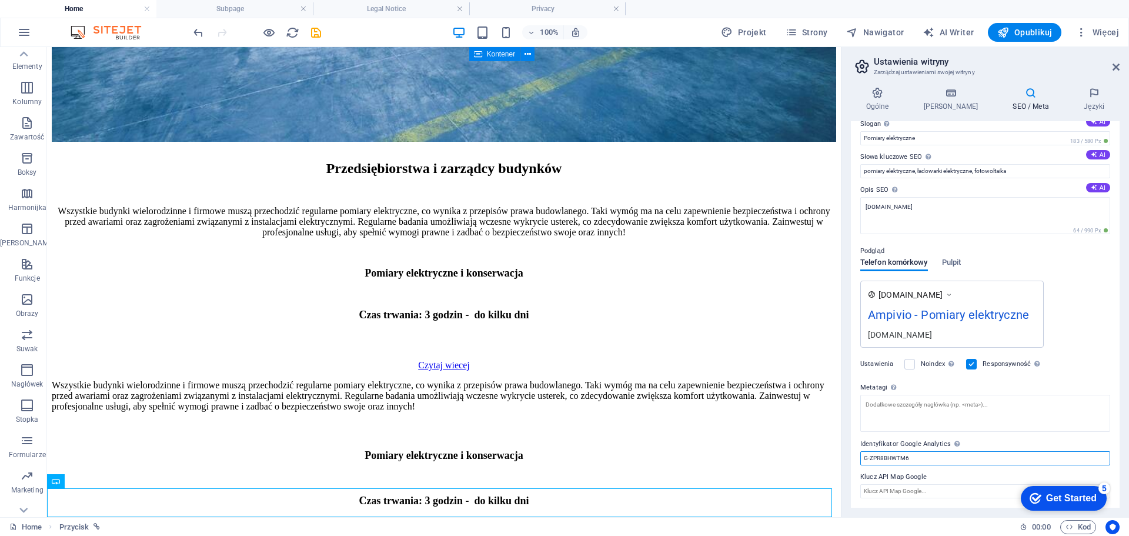
scroll to position [0, 0]
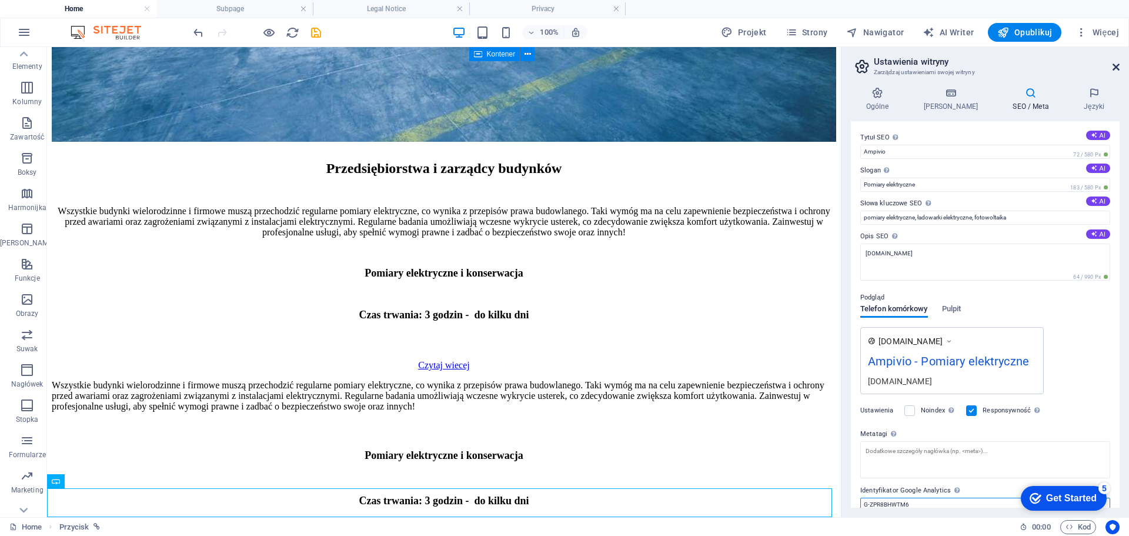
type input "G-ZPR8BHWTM6"
click at [1116, 66] on icon at bounding box center [1116, 66] width 7 height 9
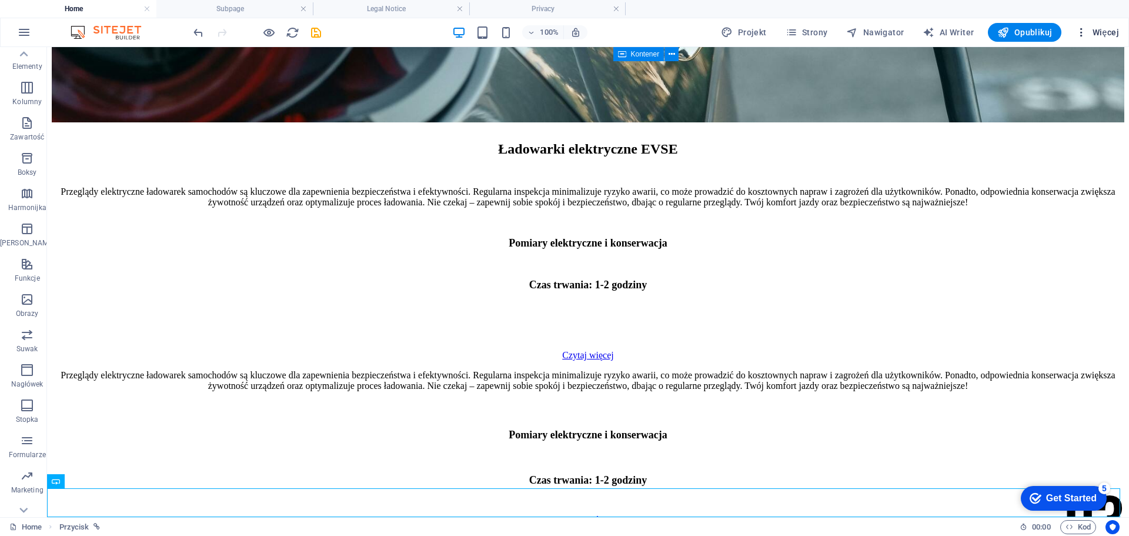
click at [1105, 29] on span "Więcej" at bounding box center [1098, 32] width 44 height 12
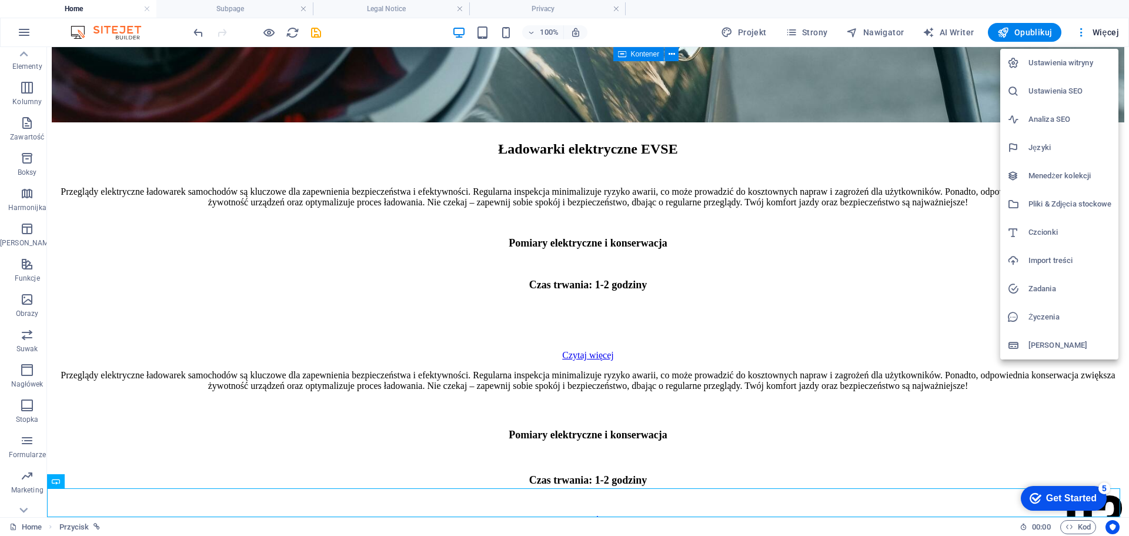
click at [1056, 91] on h6 "Ustawienia SEO" at bounding box center [1070, 91] width 83 height 14
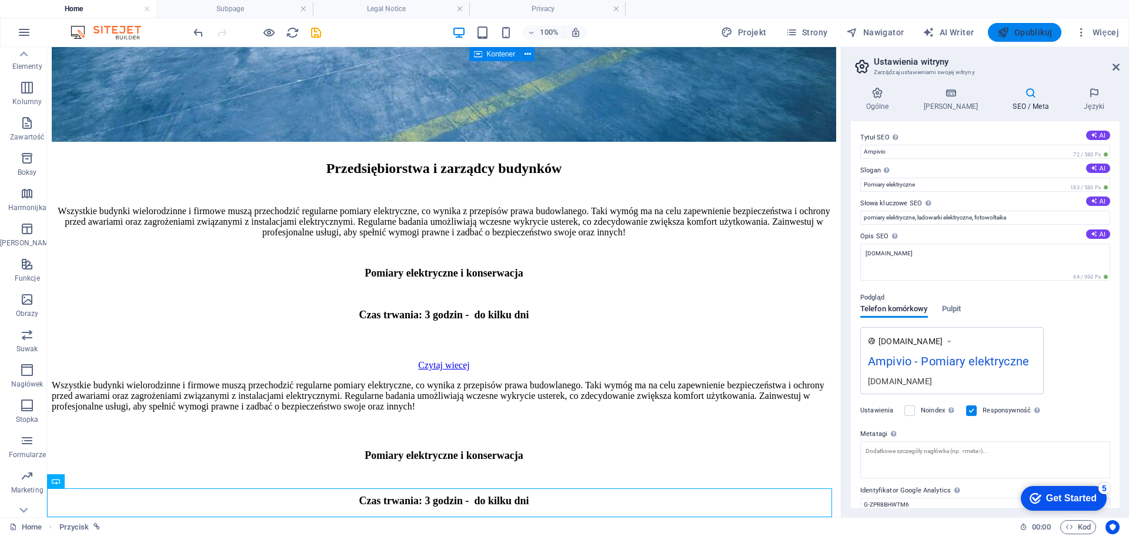
click at [1035, 29] on span "Opublikuj" at bounding box center [1025, 32] width 55 height 12
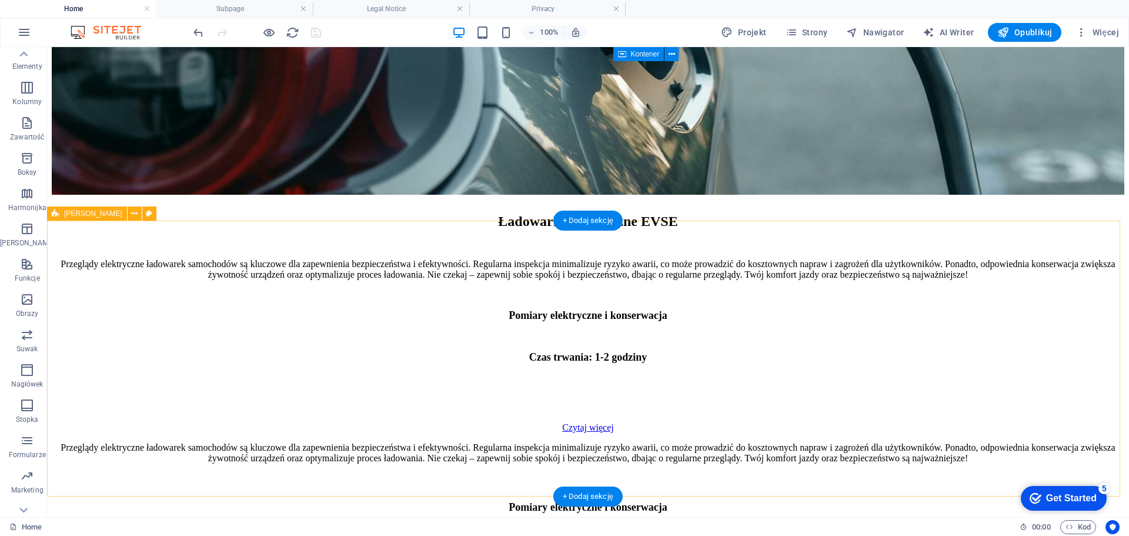
scroll to position [11907, 0]
